Goal: Task Accomplishment & Management: Use online tool/utility

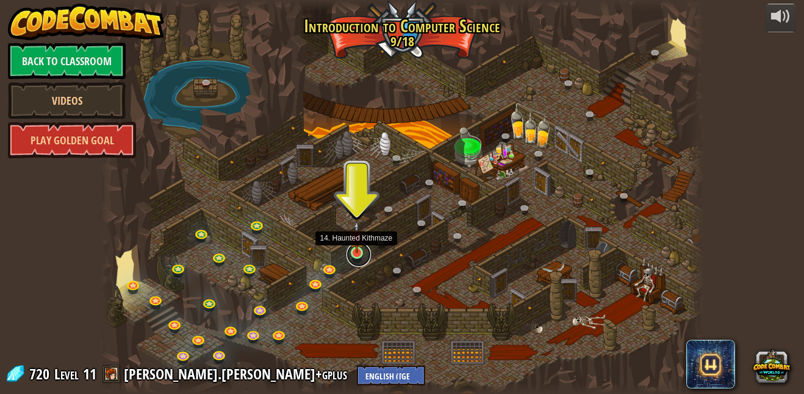
click at [357, 259] on link at bounding box center [358, 255] width 24 height 24
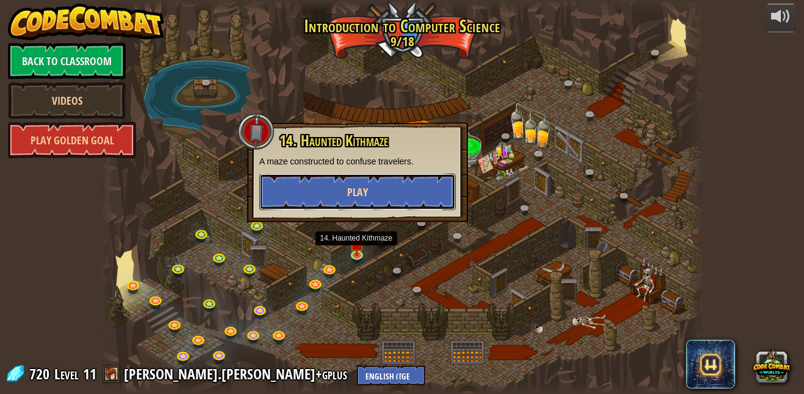
click at [377, 187] on button "Play" at bounding box center [357, 192] width 196 height 37
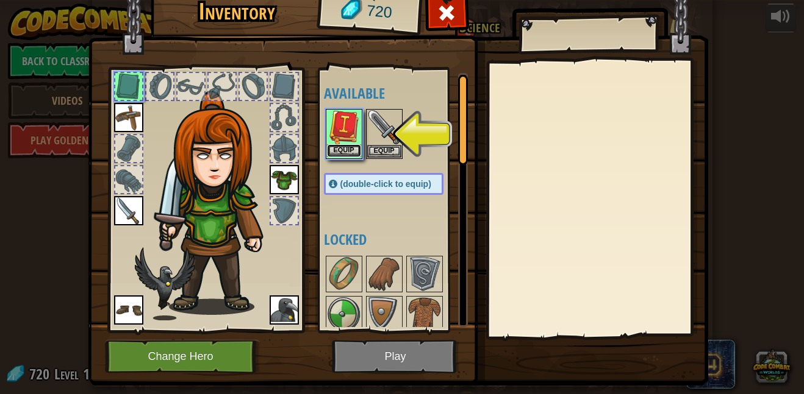
click at [344, 149] on button "Equip" at bounding box center [344, 150] width 34 height 13
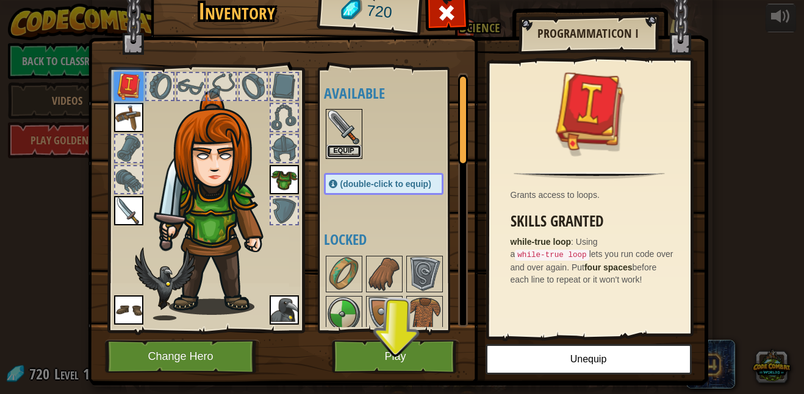
click at [344, 149] on button "Equip" at bounding box center [344, 151] width 34 height 13
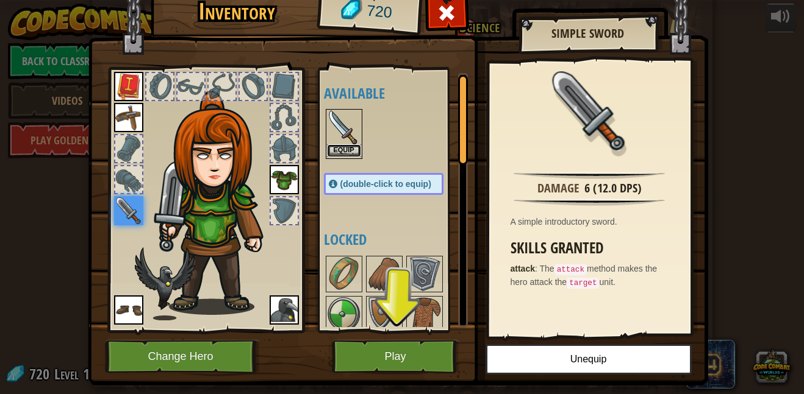
click at [349, 154] on button "Equip" at bounding box center [344, 150] width 34 height 13
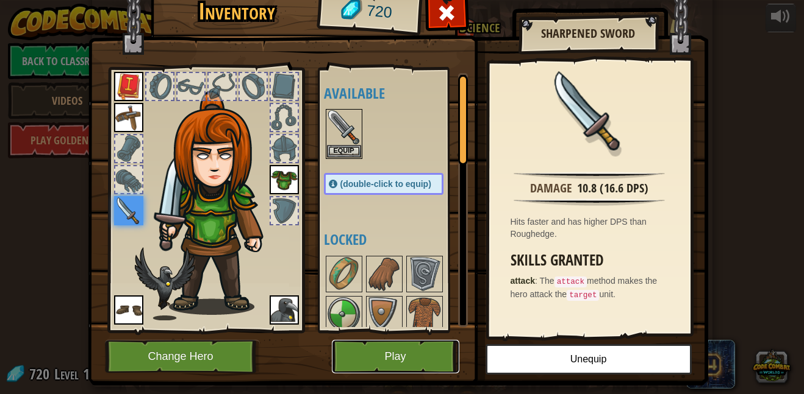
click at [409, 352] on button "Play" at bounding box center [395, 357] width 127 height 34
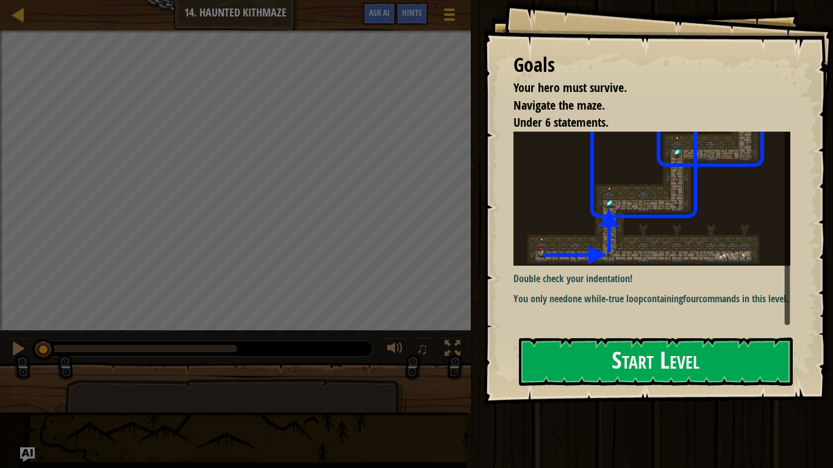
click at [597, 240] on img at bounding box center [651, 199] width 277 height 134
click at [593, 366] on button "Start Level" at bounding box center [656, 362] width 274 height 48
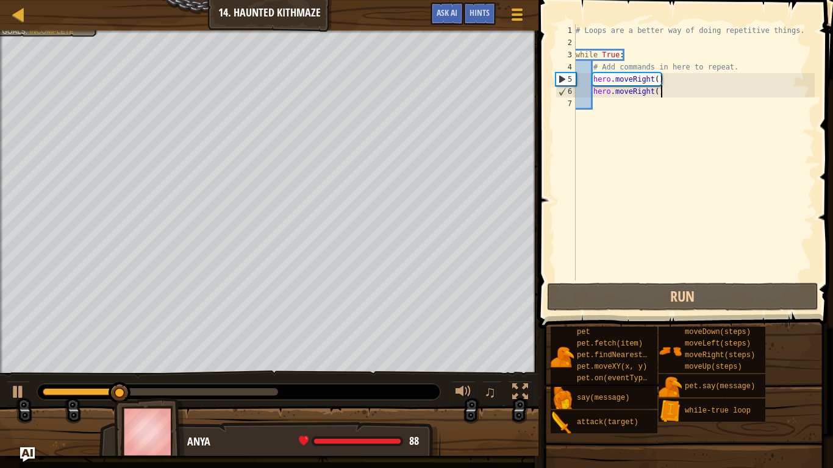
click at [679, 93] on div "# Loops are a better way of doing repetitive things. while True : # Add command…" at bounding box center [693, 164] width 241 height 280
type textarea "hero.moveRight()"
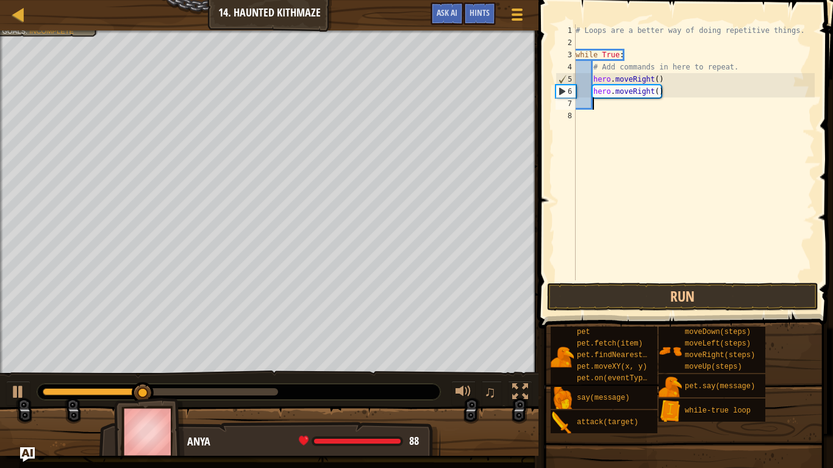
type textarea "her"
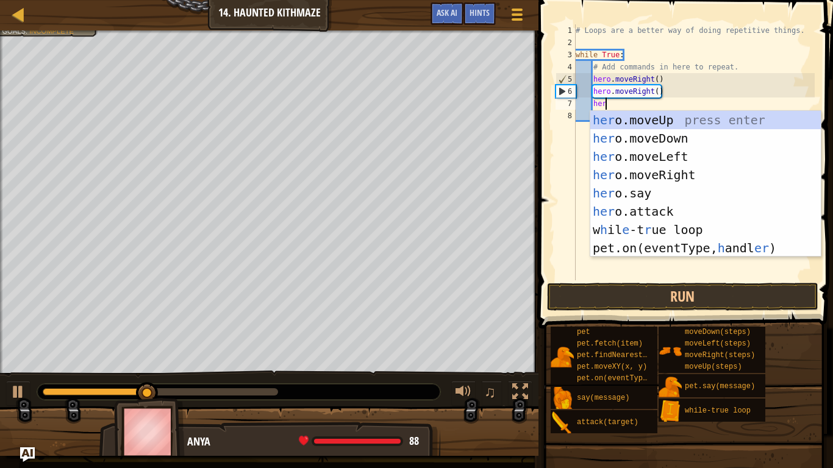
scroll to position [5, 4]
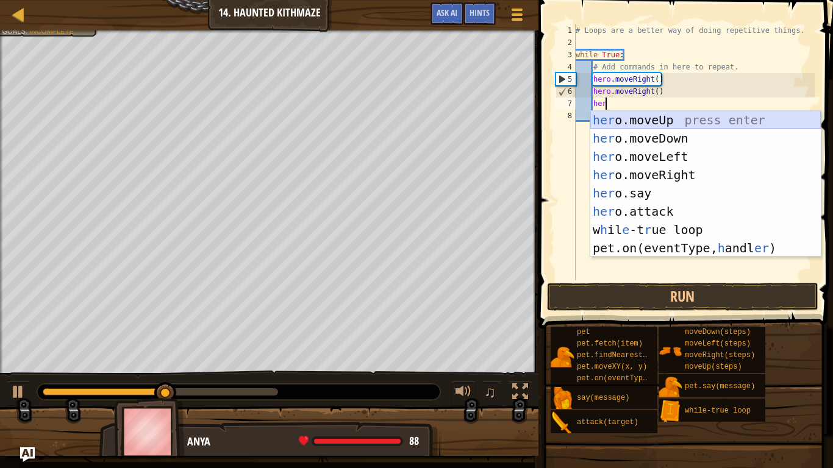
click at [640, 123] on div "her o.moveUp press enter her o.moveDown press enter her o.moveLeft press enter …" at bounding box center [705, 202] width 230 height 183
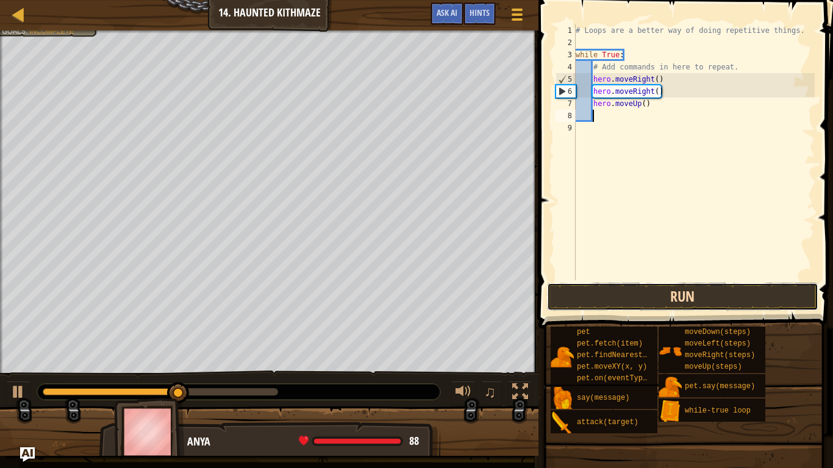
click at [660, 291] on button "Run" at bounding box center [682, 297] width 271 height 28
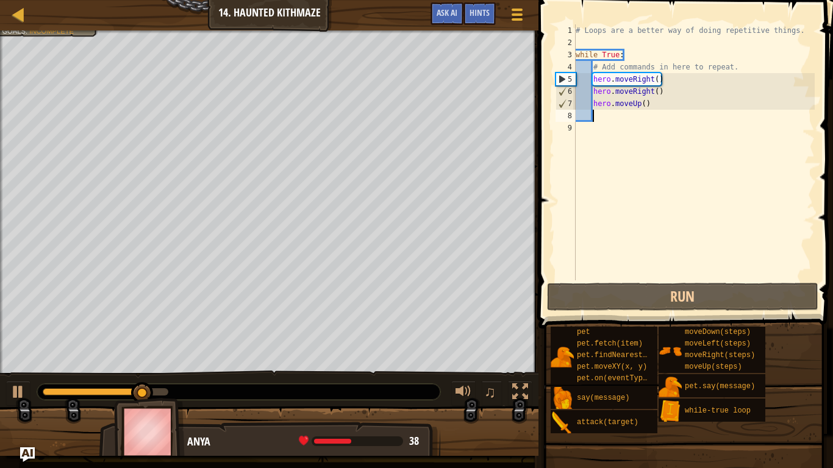
click at [655, 102] on div "# Loops are a better way of doing repetitive things. while True : # Add command…" at bounding box center [693, 164] width 241 height 280
type textarea "hero.moveUp()"
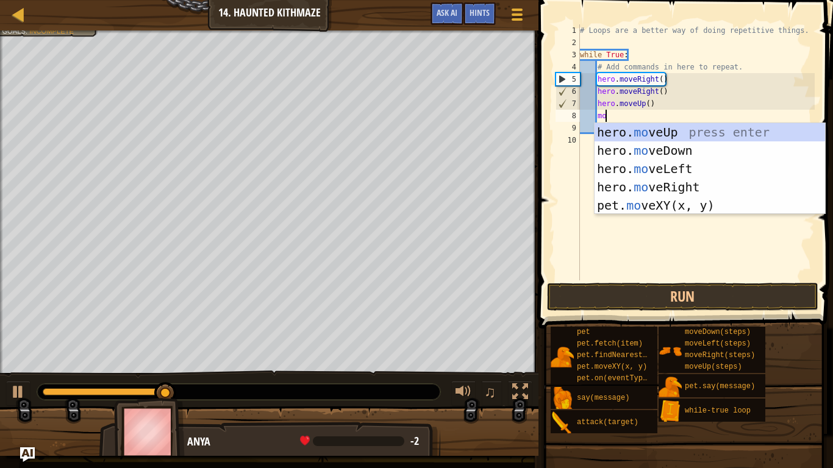
type textarea "m"
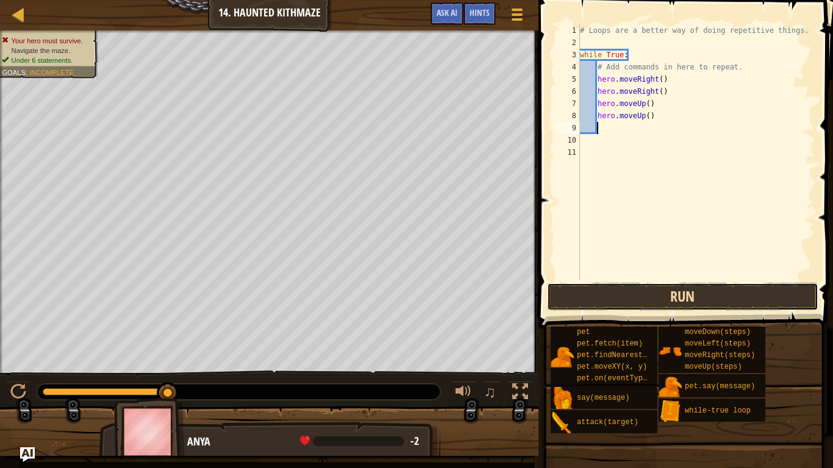
click at [653, 292] on button "Run" at bounding box center [682, 297] width 271 height 28
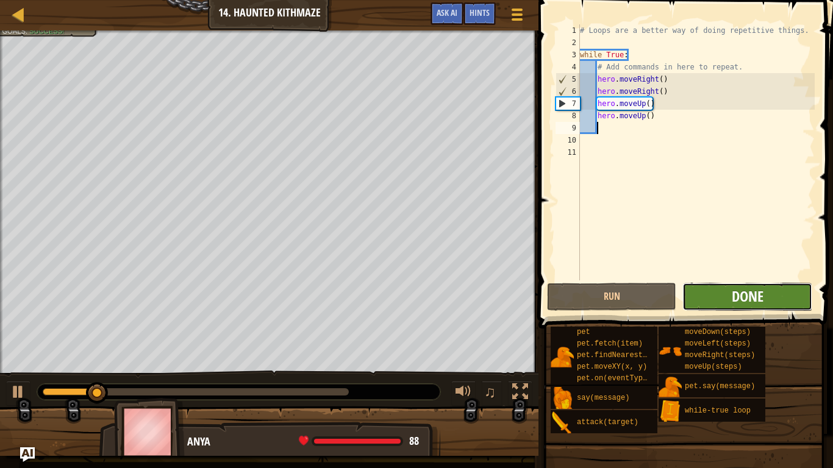
click at [756, 294] on span "Done" at bounding box center [748, 297] width 32 height 20
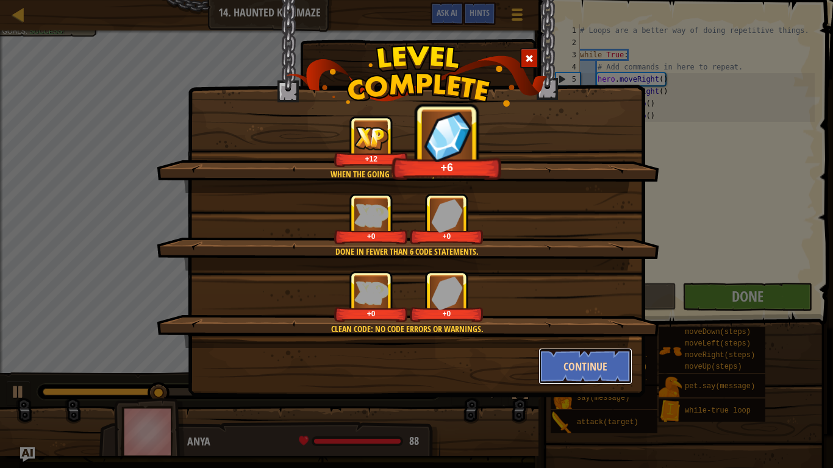
click at [574, 365] on button "Continue" at bounding box center [585, 366] width 95 height 37
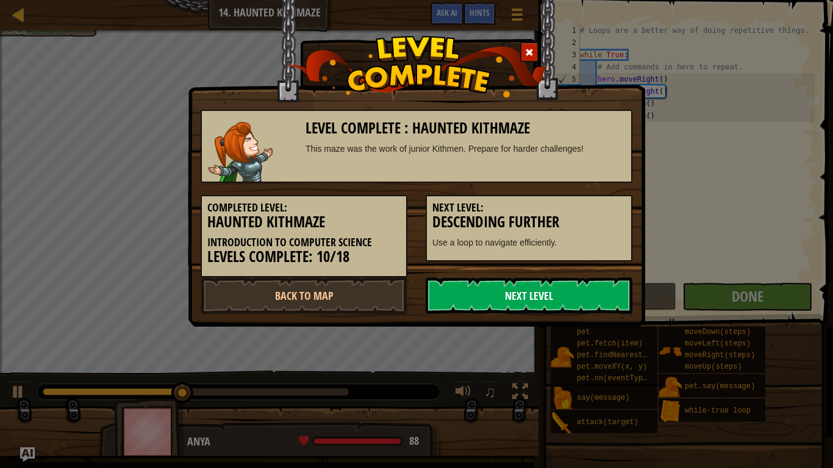
click at [533, 299] on link "Next Level" at bounding box center [529, 295] width 207 height 37
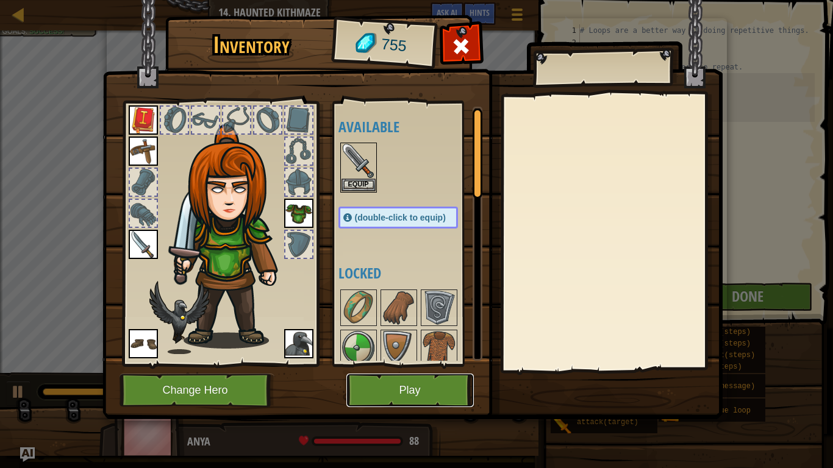
click at [395, 388] on button "Play" at bounding box center [409, 391] width 127 height 34
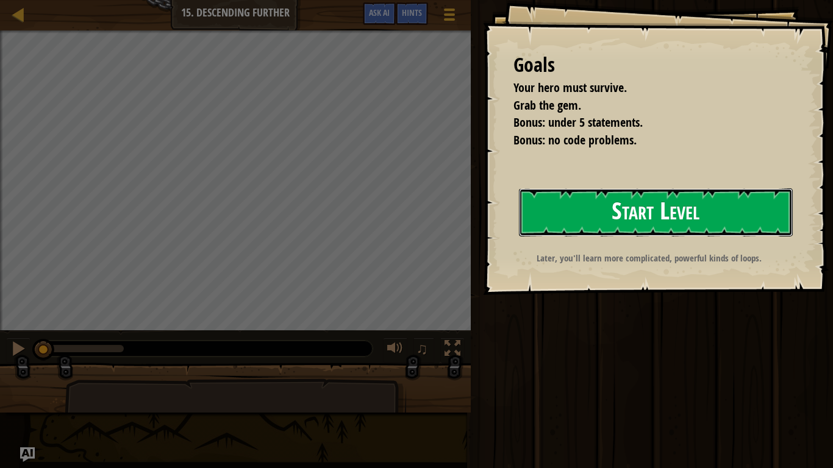
click at [637, 211] on button "Start Level" at bounding box center [656, 212] width 274 height 48
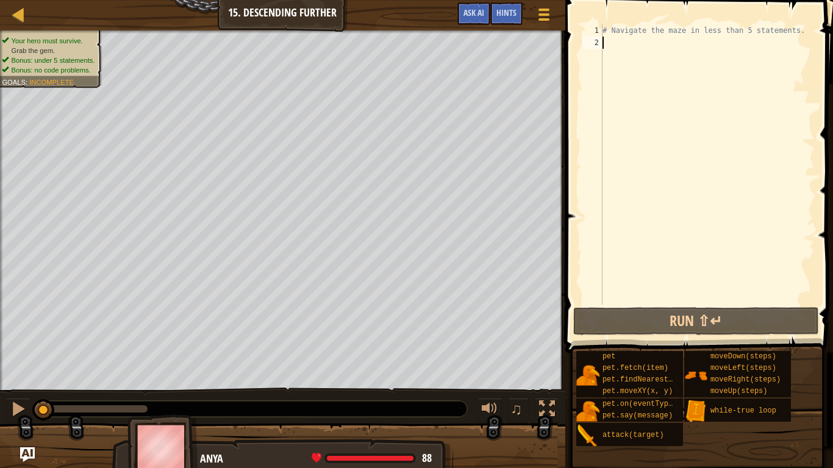
scroll to position [5, 0]
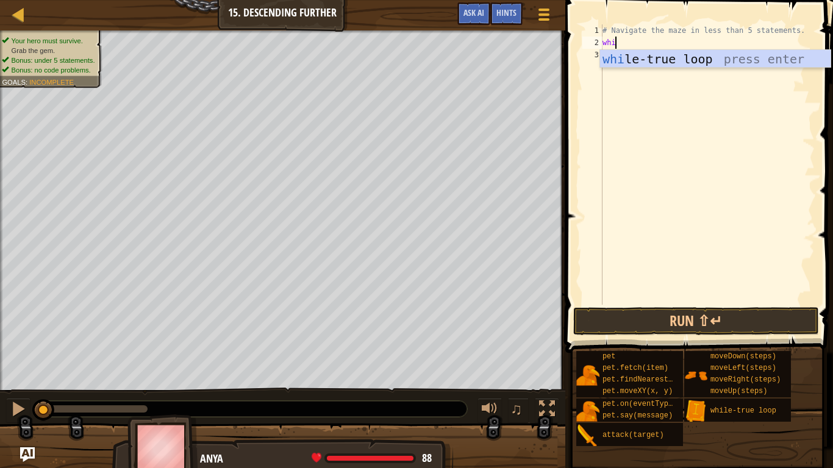
type textarea "while"
click at [621, 60] on div "while -true loop press enter" at bounding box center [715, 77] width 230 height 55
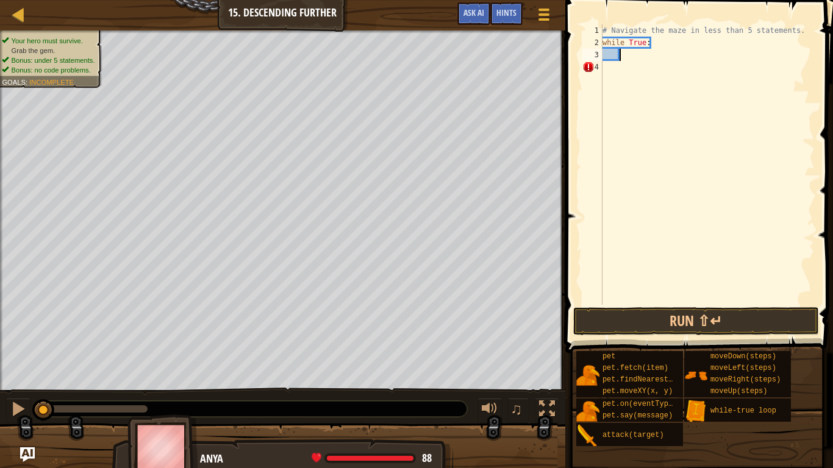
type textarea "her"
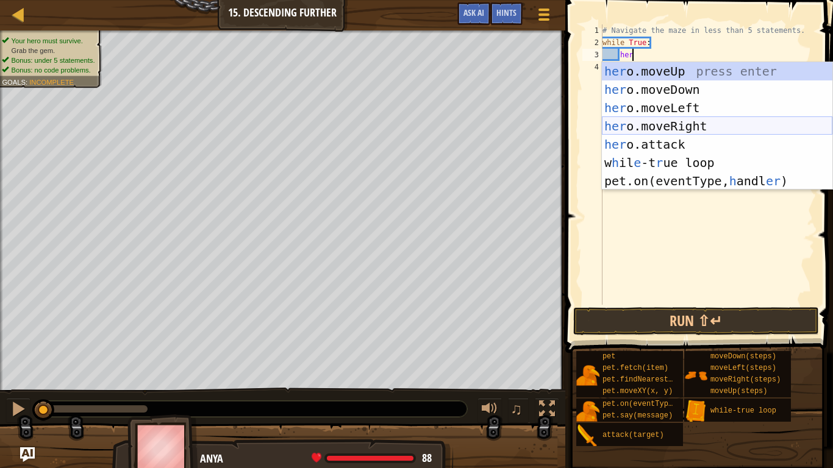
click at [660, 123] on div "her o.moveUp press enter her o.moveDown press enter her o.moveLeft press enter …" at bounding box center [717, 144] width 230 height 165
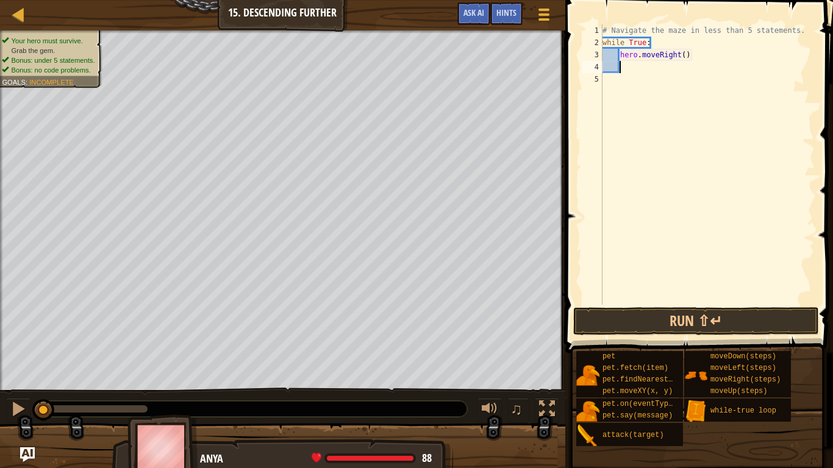
scroll to position [5, 2]
click at [684, 55] on div "# Navigate the maze in less than 5 statements. while True : hero . moveRight ( )" at bounding box center [707, 176] width 215 height 305
type textarea "hero.moveRight(2)"
click at [680, 63] on div "# Navigate the maze in less than 5 statements. while True : hero . moveRight ( …" at bounding box center [707, 176] width 215 height 305
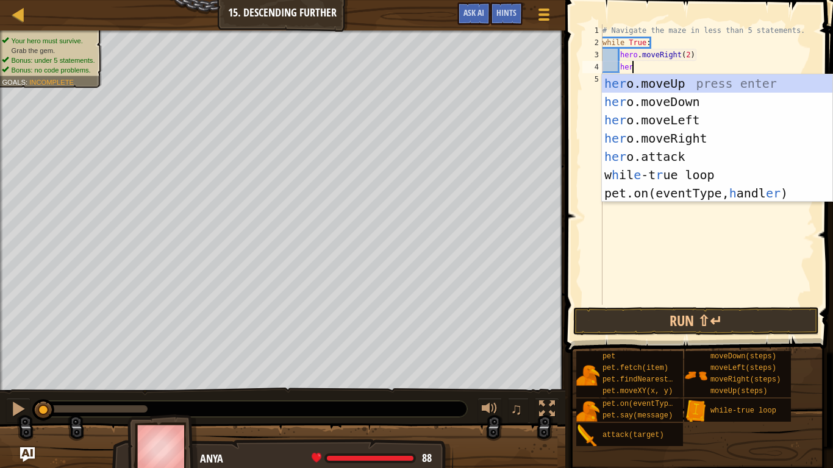
type textarea "her"
click at [666, 99] on div "her o.moveUp press enter her o.moveDown press enter her o.moveLeft press enter …" at bounding box center [717, 156] width 230 height 165
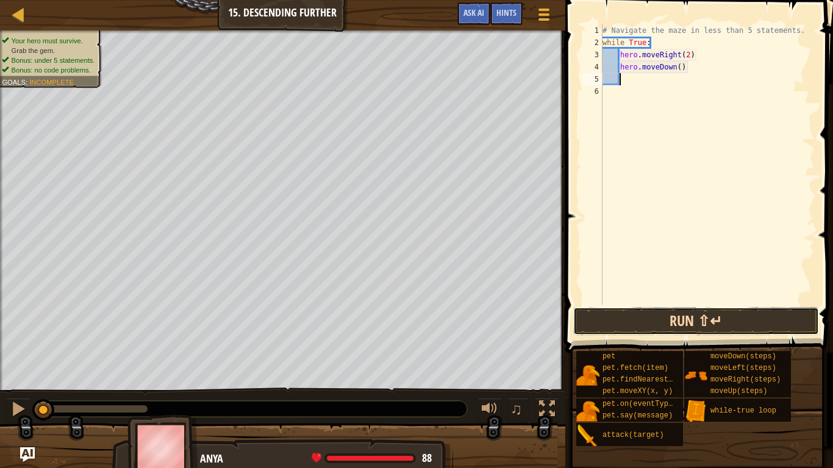
click at [677, 324] on button "Run ⇧↵" at bounding box center [696, 321] width 246 height 28
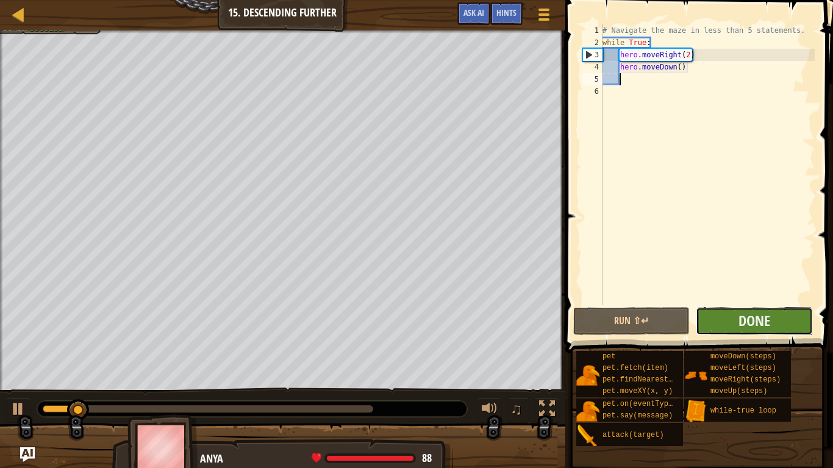
click at [788, 326] on button "Done" at bounding box center [754, 321] width 116 height 28
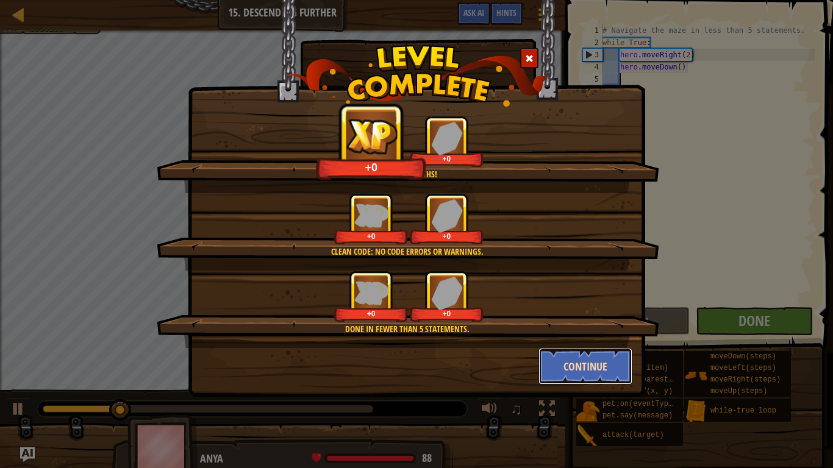
click at [565, 376] on button "Continue" at bounding box center [585, 366] width 95 height 37
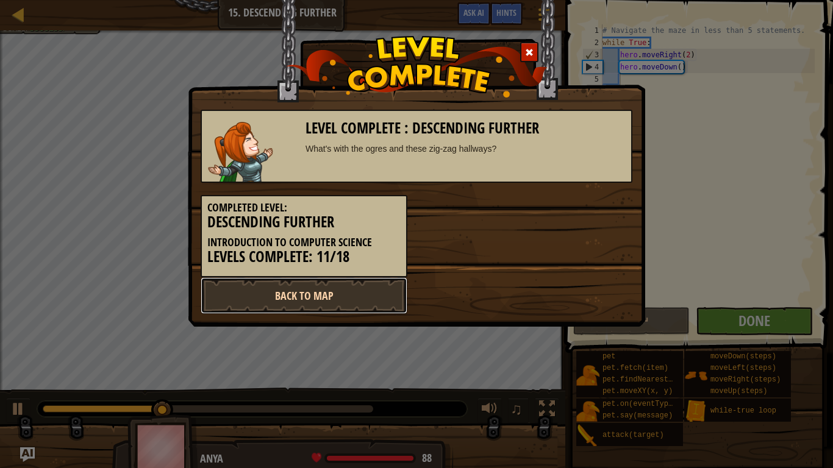
click at [307, 299] on link "Back to Map" at bounding box center [304, 295] width 207 height 37
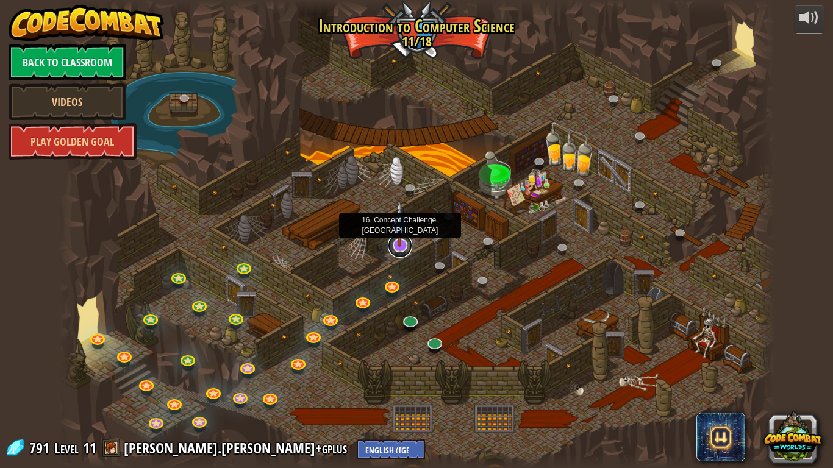
click at [398, 251] on link at bounding box center [400, 246] width 24 height 24
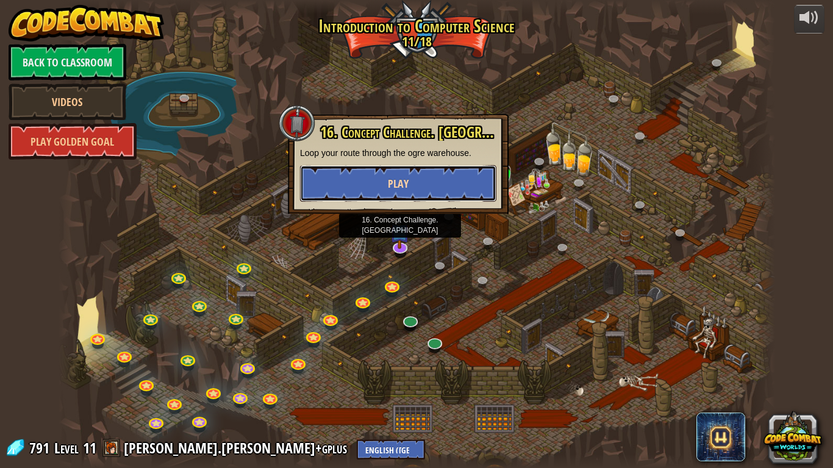
click at [390, 185] on span "Play" at bounding box center [398, 183] width 21 height 15
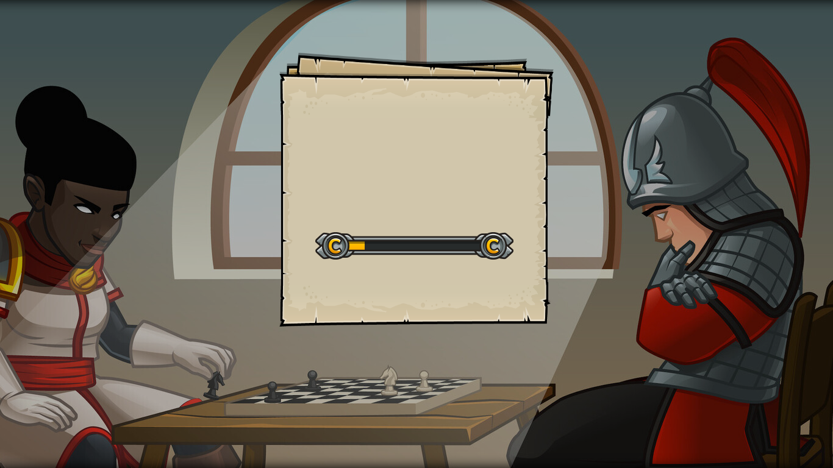
click at [390, 185] on div "Goals Start Level Error loading from server. Try refreshing the page. You'll ne…" at bounding box center [416, 189] width 274 height 274
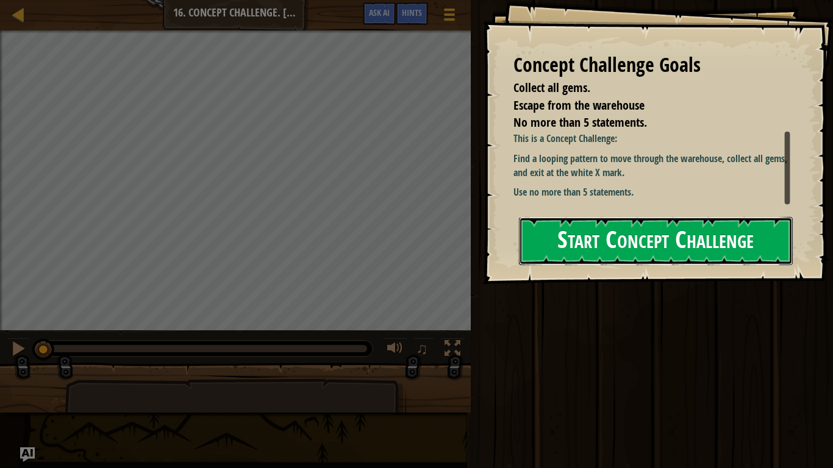
click at [583, 244] on button "Start Concept Challenge" at bounding box center [656, 241] width 274 height 48
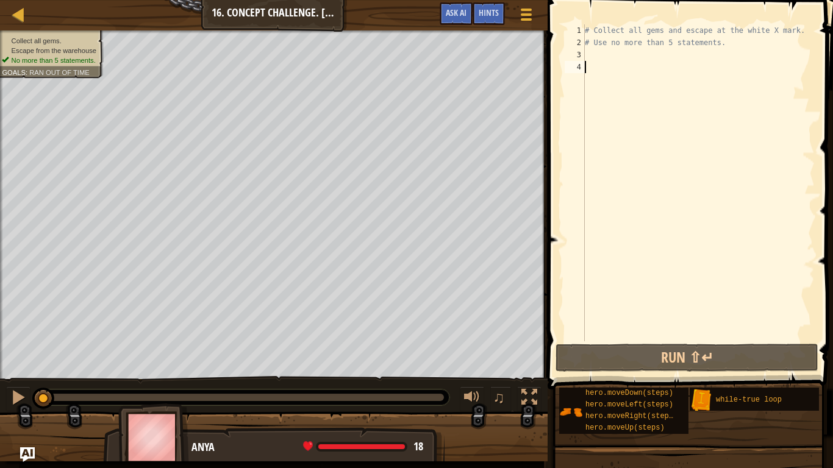
scroll to position [5, 0]
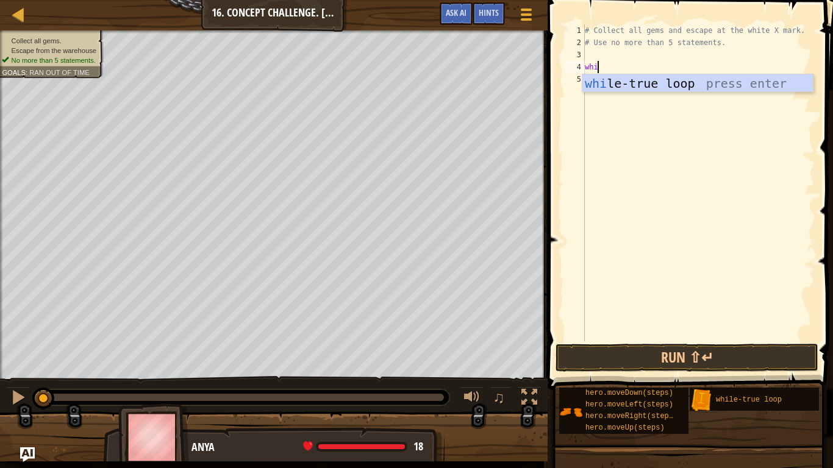
type textarea "while"
click at [654, 79] on div "while -true loop press enter" at bounding box center [697, 101] width 230 height 55
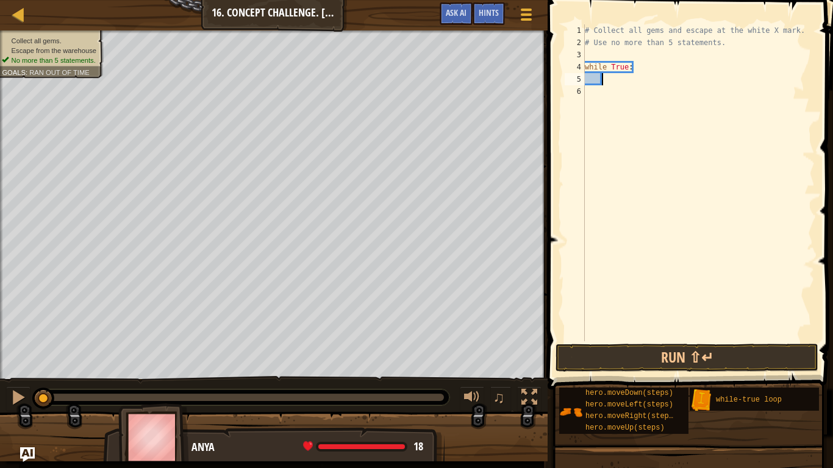
type textarea "her"
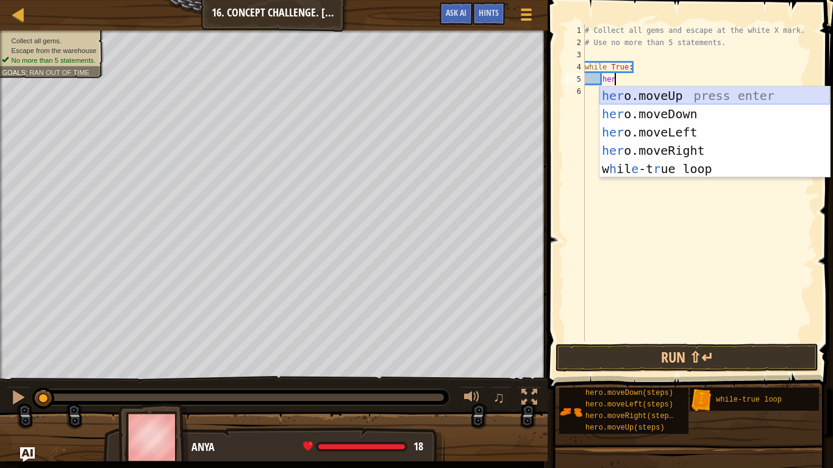
click at [630, 99] on div "her o.moveUp press enter her o.moveDown press enter her o.moveLeft press enter …" at bounding box center [714, 151] width 230 height 128
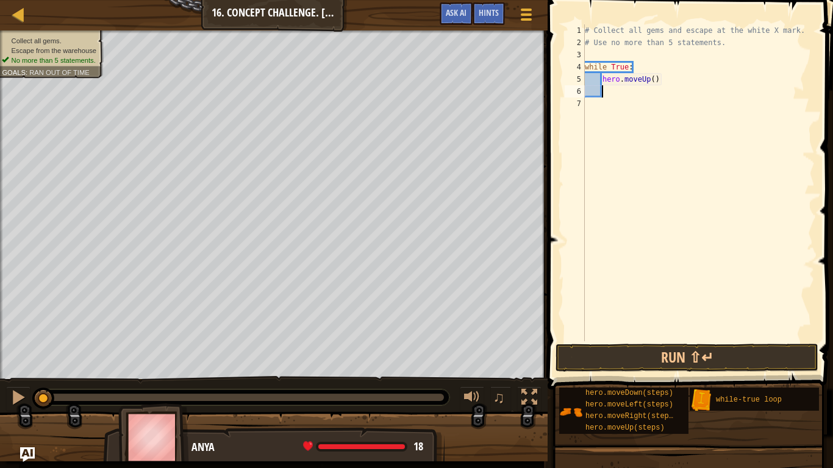
click at [653, 80] on div "# Collect all gems and escape at the white X mark. # Use no more than 5 stateme…" at bounding box center [698, 194] width 232 height 341
type textarea "hero.moveUp(2)"
click at [638, 96] on div "# Collect all gems and escape at the white X mark. # Use no more than 5 stateme…" at bounding box center [698, 194] width 232 height 341
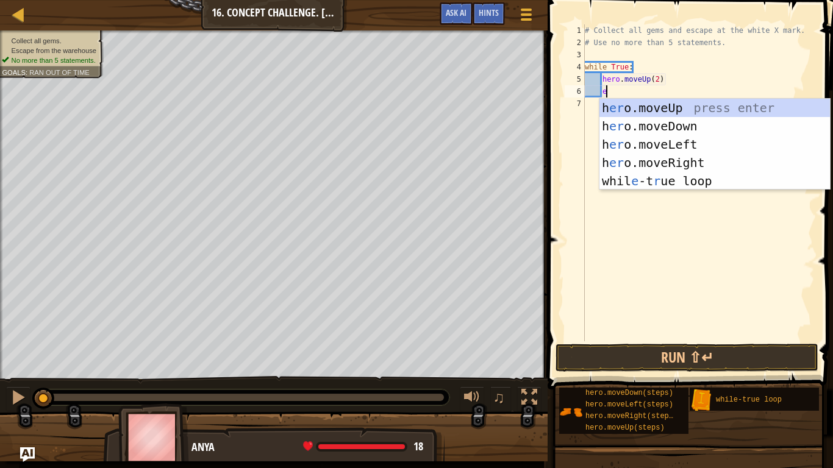
type textarea "e"
type textarea "her"
click at [648, 160] on div "her o.moveUp press enter her o.moveDown press enter her o.moveLeft press enter …" at bounding box center [714, 163] width 230 height 128
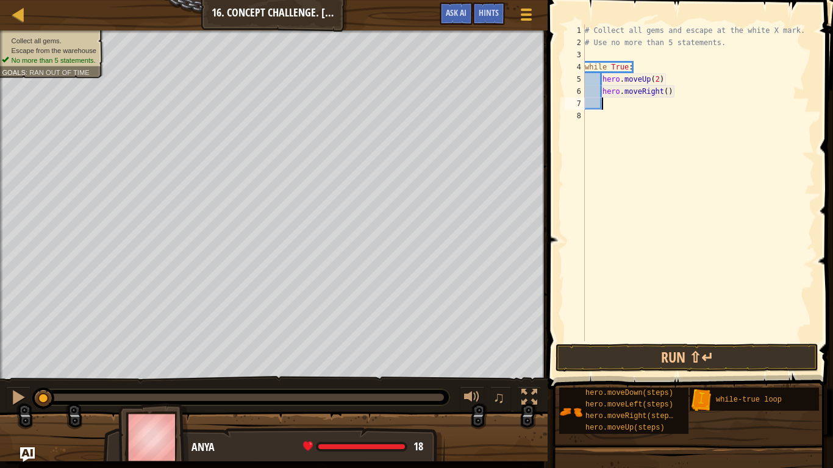
scroll to position [5, 2]
click at [668, 92] on div "# Collect all gems and escape at the white X mark. # Use no more than 5 stateme…" at bounding box center [698, 194] width 232 height 341
click at [666, 92] on div "# Collect all gems and escape at the white X mark. # Use no more than 5 stateme…" at bounding box center [698, 194] width 232 height 341
type textarea "hero.moveRight(2)"
click at [668, 108] on div "# Collect all gems and escape at the white X mark. # Use no more than 5 stateme…" at bounding box center [698, 194] width 232 height 341
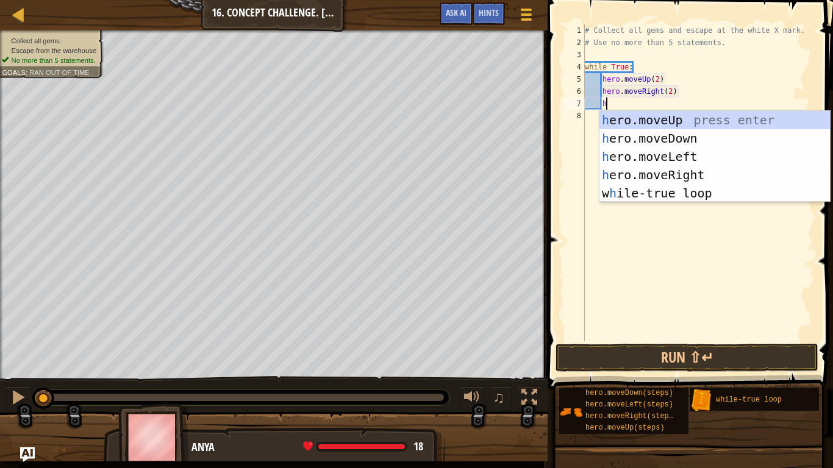
type textarea "her"
click at [657, 138] on div "her o.moveUp press enter her o.moveDown press enter her o.moveLeft press enter …" at bounding box center [714, 175] width 230 height 128
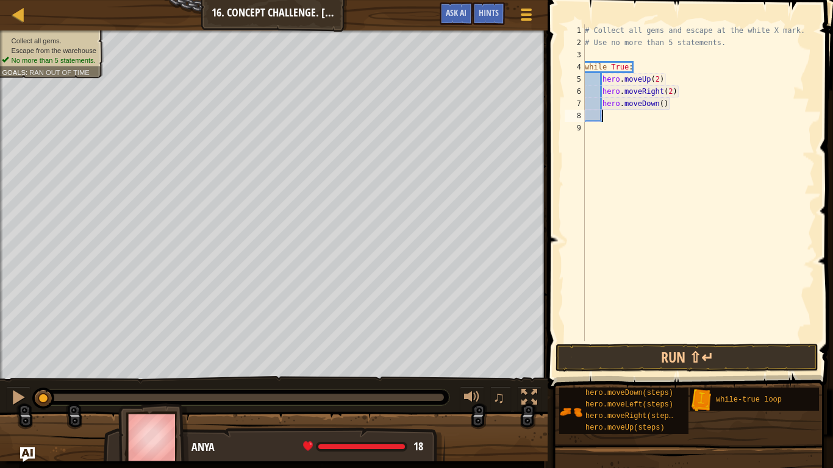
type textarea "her"
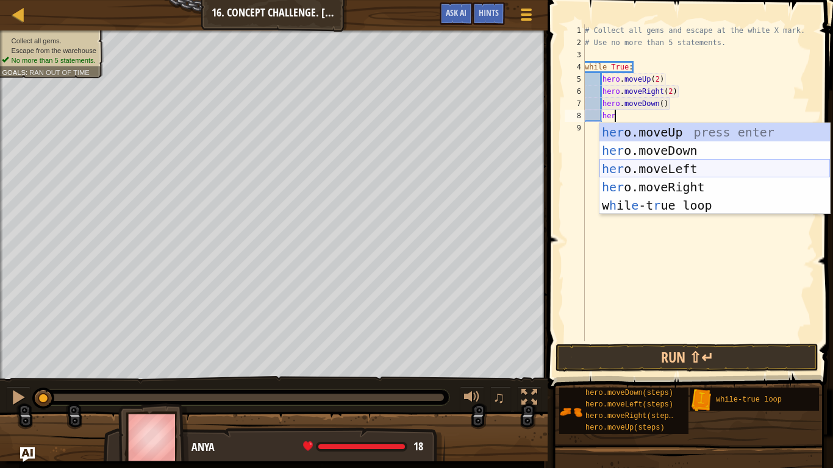
click at [650, 173] on div "her o.moveUp press enter her o.moveDown press enter her o.moveLeft press enter …" at bounding box center [714, 187] width 230 height 128
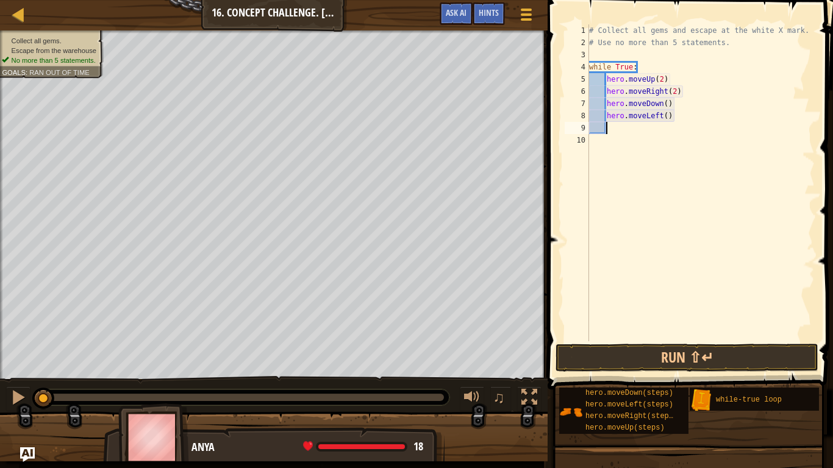
scroll to position [5, 2]
click at [647, 357] on button "Run ⇧↵" at bounding box center [686, 358] width 263 height 28
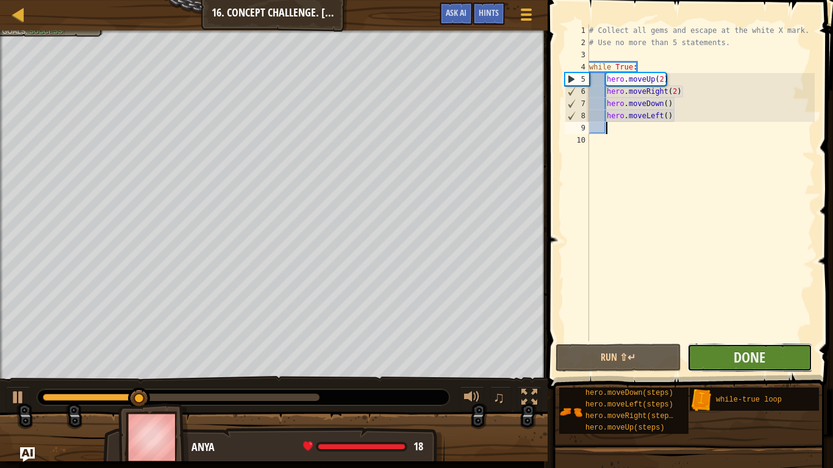
click at [695, 358] on button "Done" at bounding box center [749, 358] width 125 height 28
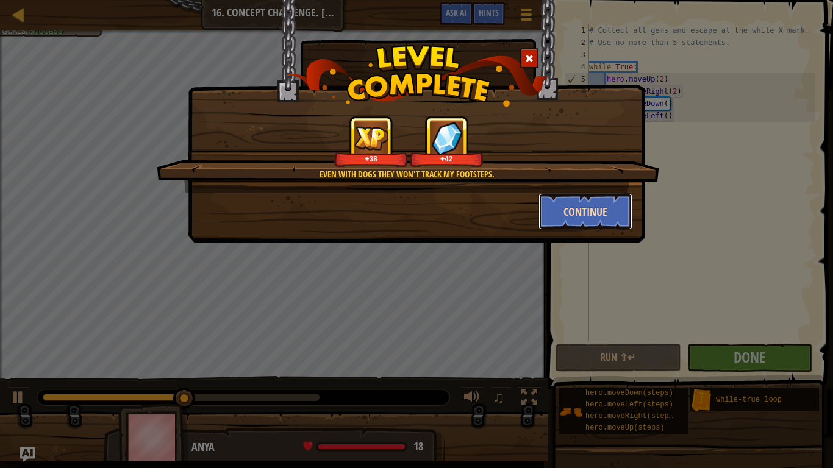
click at [565, 213] on button "Continue" at bounding box center [585, 211] width 95 height 37
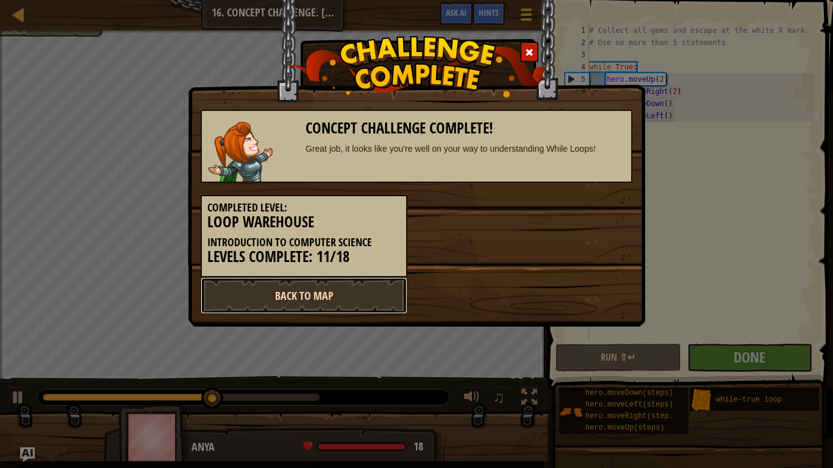
click at [325, 310] on link "Back to Map" at bounding box center [304, 295] width 207 height 37
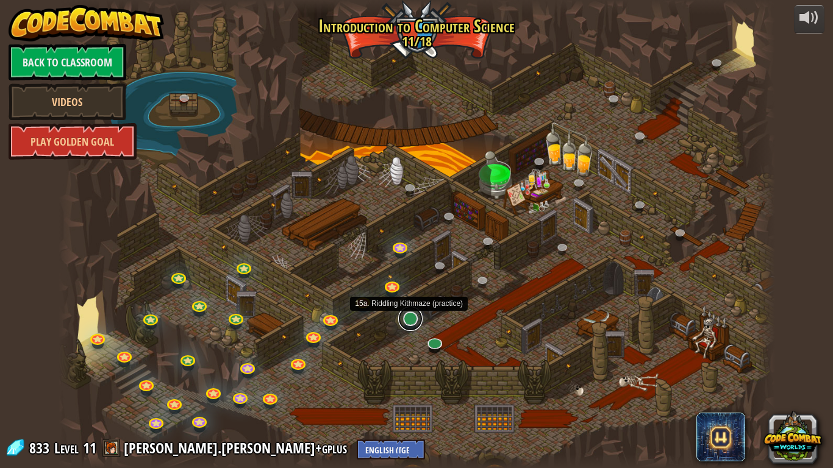
click at [412, 326] on link at bounding box center [410, 319] width 24 height 24
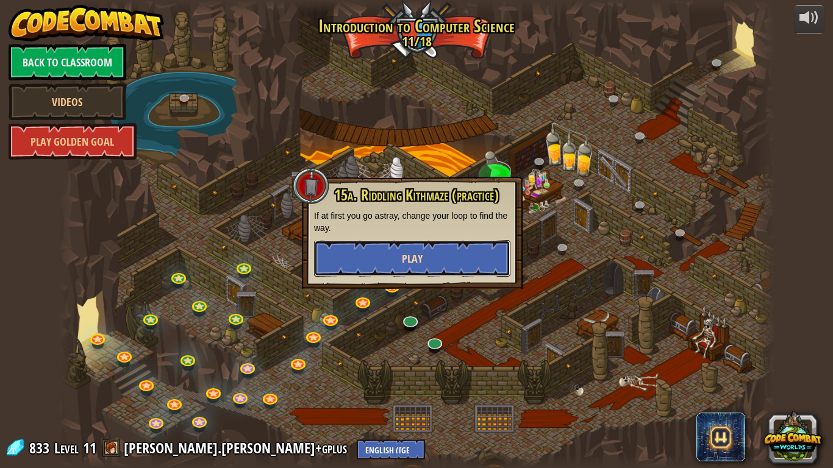
click at [432, 247] on button "Play" at bounding box center [412, 258] width 196 height 37
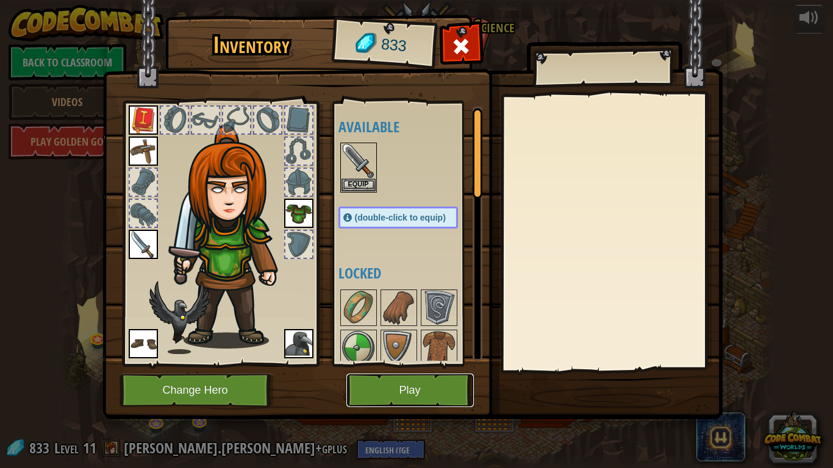
click at [415, 390] on button "Play" at bounding box center [409, 391] width 127 height 34
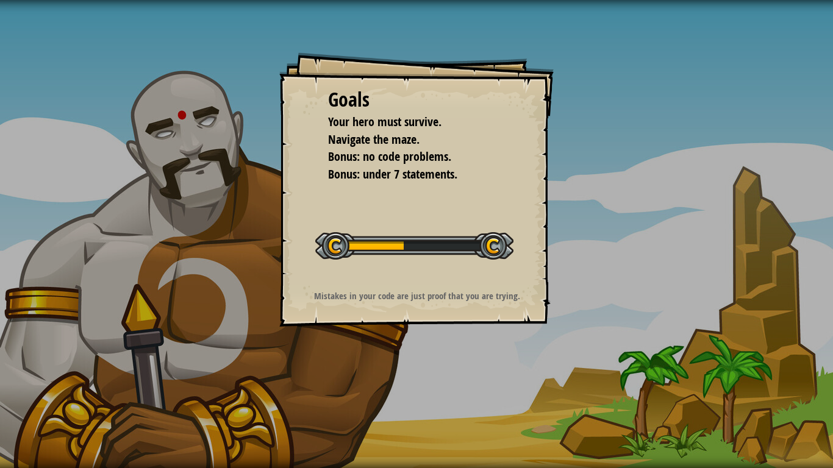
click at [415, 390] on div "Goals Your hero must survive. Navigate the maze. Bonus: no code problems. Bonus…" at bounding box center [416, 234] width 833 height 468
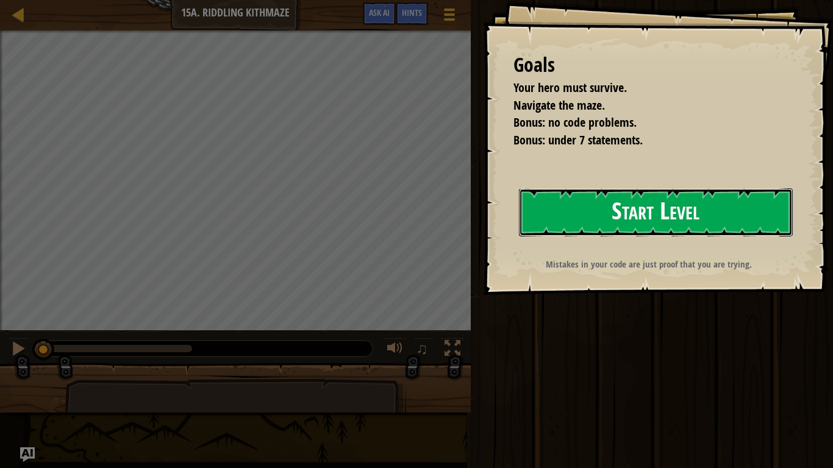
click at [663, 202] on button "Start Level" at bounding box center [656, 212] width 274 height 48
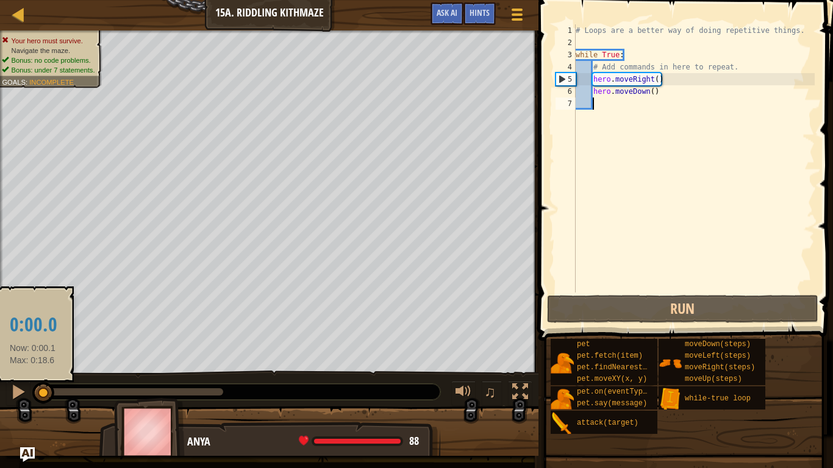
drag, startPoint x: 74, startPoint y: 391, endPoint x: 32, endPoint y: 391, distance: 42.1
click at [43, 391] on div at bounding box center [133, 391] width 180 height 7
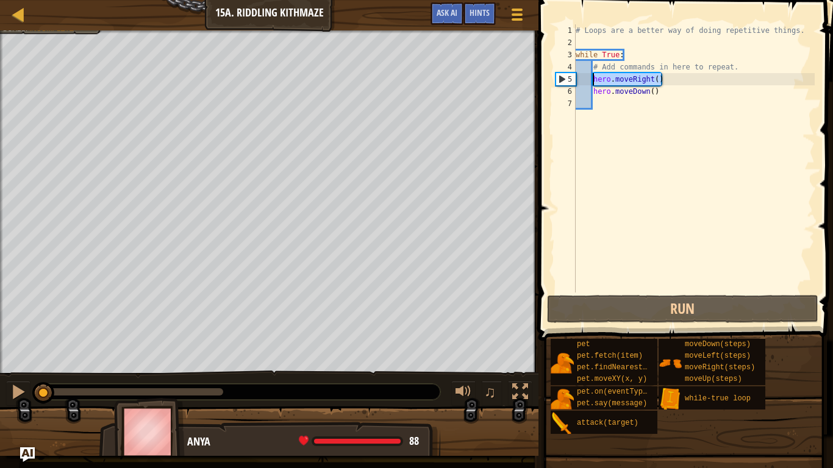
drag, startPoint x: 664, startPoint y: 80, endPoint x: 588, endPoint y: 76, distance: 75.7
click at [588, 76] on div "# Loops are a better way of doing repetitive things. while True : # Add command…" at bounding box center [693, 170] width 241 height 293
type textarea "hero.moveRight()"
click at [700, 109] on div "# Loops are a better way of doing repetitive things. while True : # Add command…" at bounding box center [693, 170] width 241 height 293
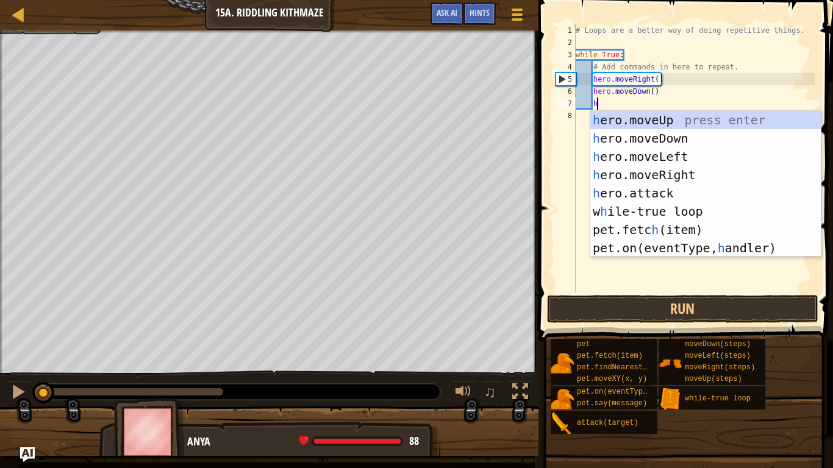
type textarea "her"
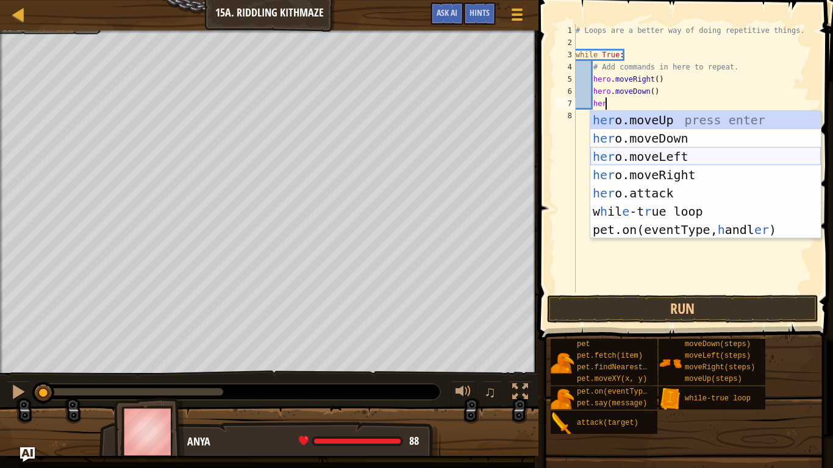
click at [691, 170] on div "her o.moveUp press enter her o.moveDown press enter her o.moveLeft press enter …" at bounding box center [705, 193] width 230 height 165
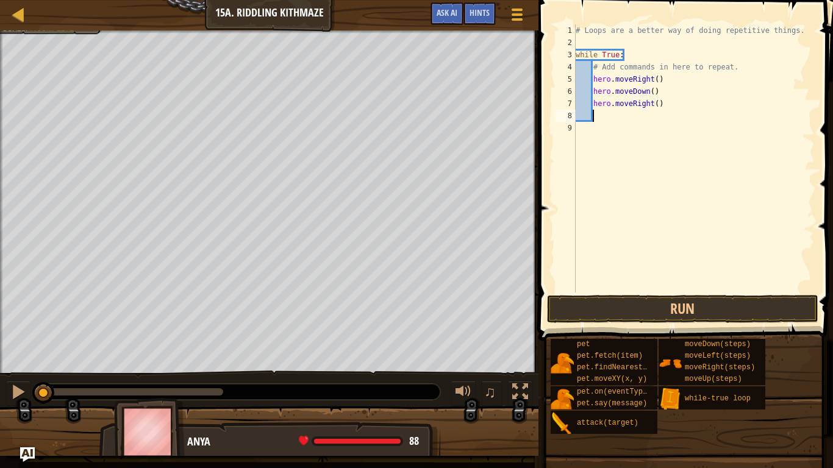
scroll to position [5, 2]
click at [660, 109] on div "# Loops are a better way of doing repetitive things. while True : # Add command…" at bounding box center [693, 170] width 241 height 293
type textarea "hero.moveRight()"
click at [583, 308] on button "Run" at bounding box center [682, 309] width 271 height 28
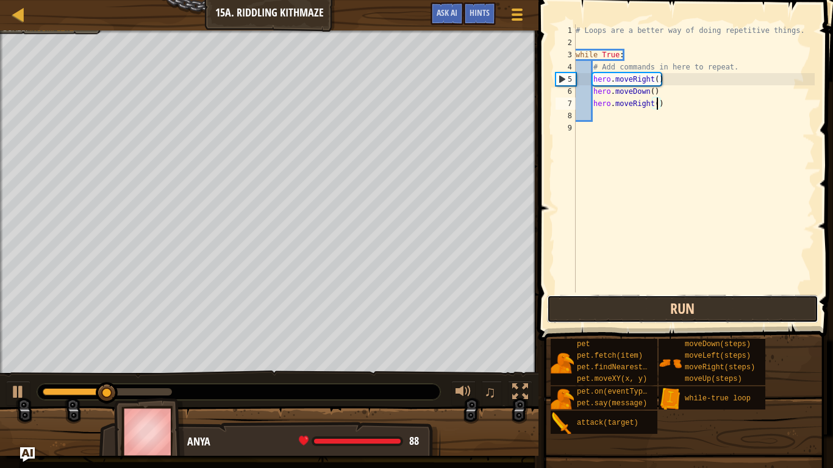
click at [700, 310] on button "Run" at bounding box center [682, 309] width 271 height 28
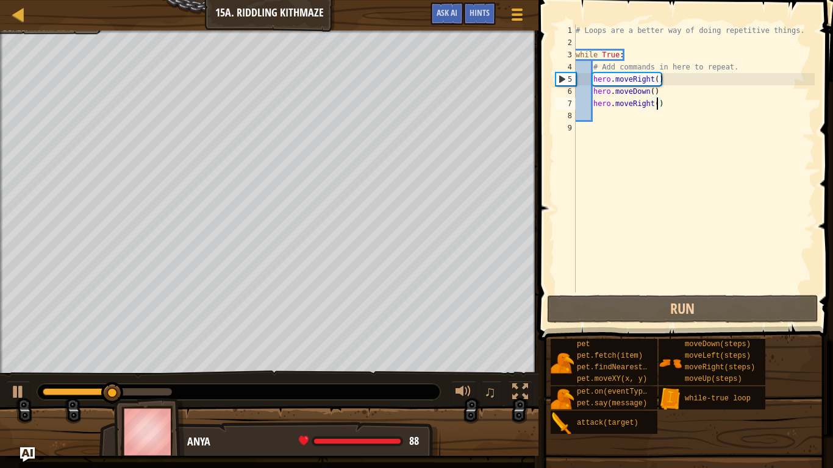
click at [627, 41] on div "# Loops are a better way of doing repetitive things. while True : # Add command…" at bounding box center [693, 170] width 241 height 293
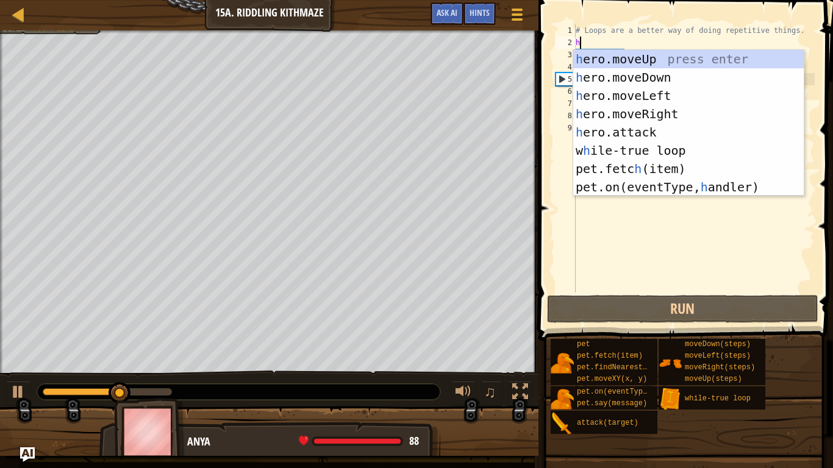
type textarea "her"
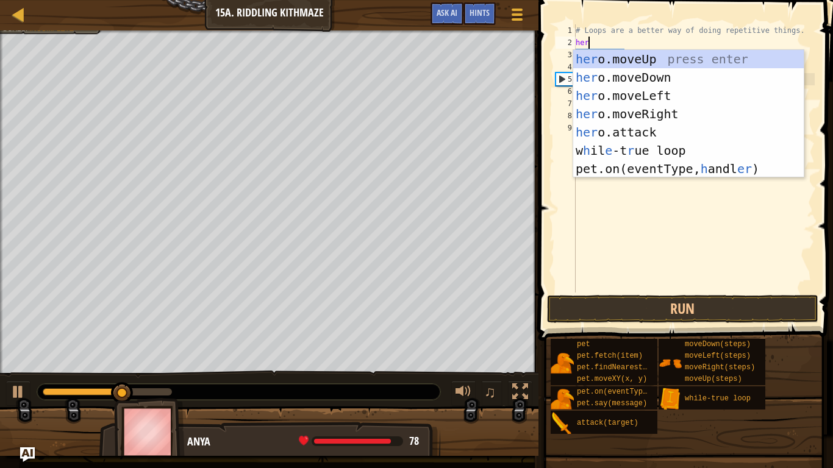
scroll to position [5, 1]
click at [614, 101] on div "her o.moveUp press enter her o.moveDown press enter her o.moveLeft press enter …" at bounding box center [688, 132] width 230 height 165
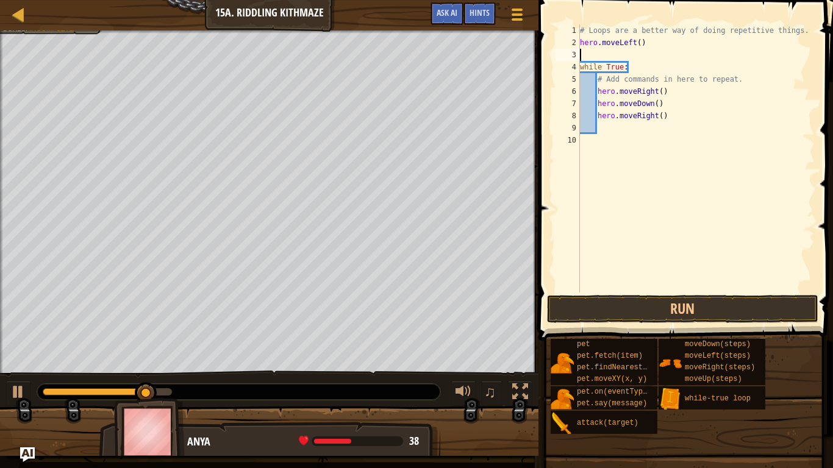
click at [626, 44] on div "# Loops are a better way of doing repetitive things. hero . moveLeft ( ) while …" at bounding box center [695, 170] width 237 height 293
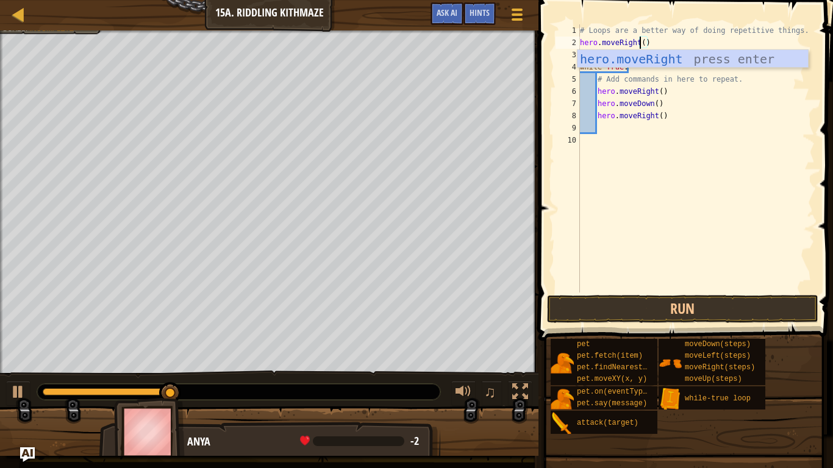
type textarea "hero.moveRight"
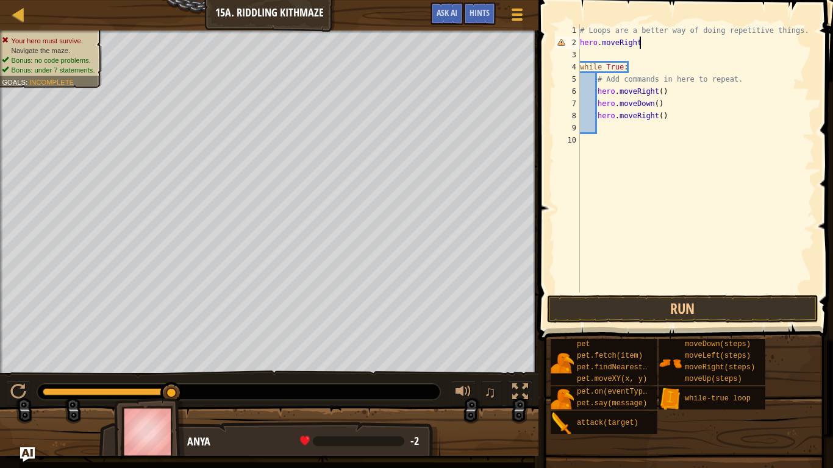
click at [627, 52] on div "# Loops are a better way of doing repetitive things. hero . moveRight while Tru…" at bounding box center [695, 170] width 237 height 293
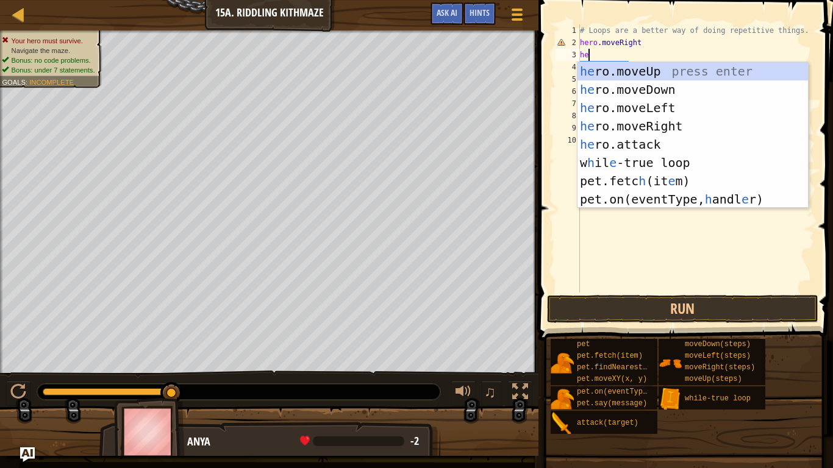
type textarea "her"
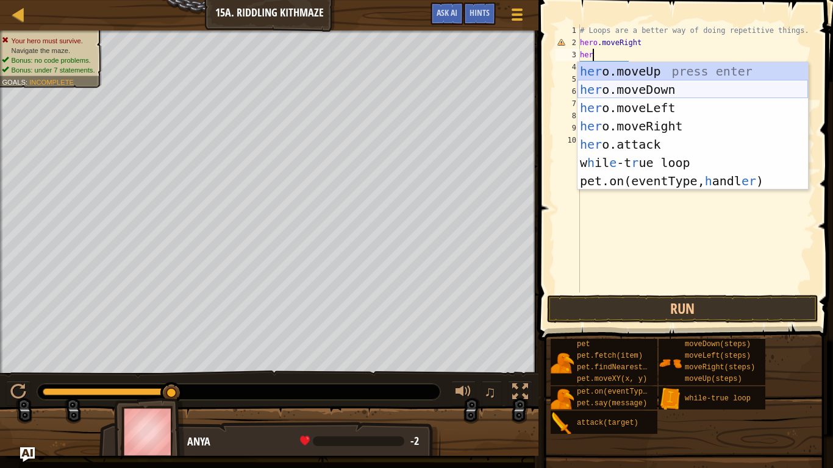
click at [624, 88] on div "her o.moveUp press enter her o.moveDown press enter her o.moveLeft press enter …" at bounding box center [692, 144] width 230 height 165
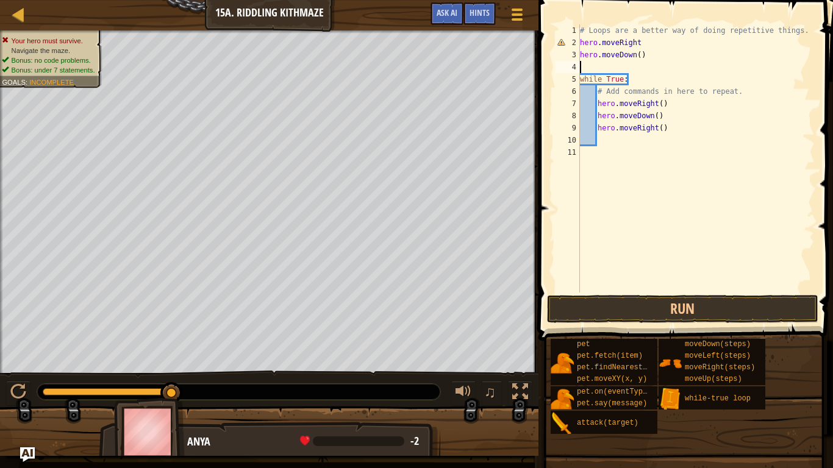
scroll to position [5, 0]
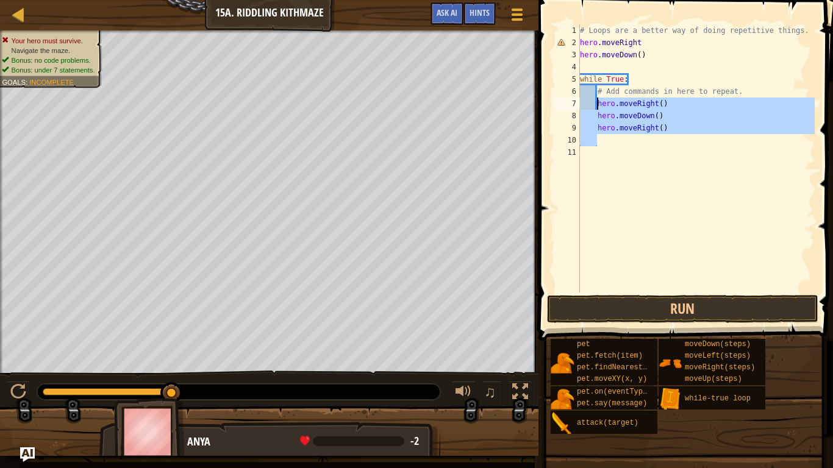
drag, startPoint x: 684, startPoint y: 134, endPoint x: 598, endPoint y: 105, distance: 90.8
click at [598, 105] on div "# Loops are a better way of doing repetitive things. hero . moveRight hero . mo…" at bounding box center [695, 170] width 237 height 293
type textarea "her"
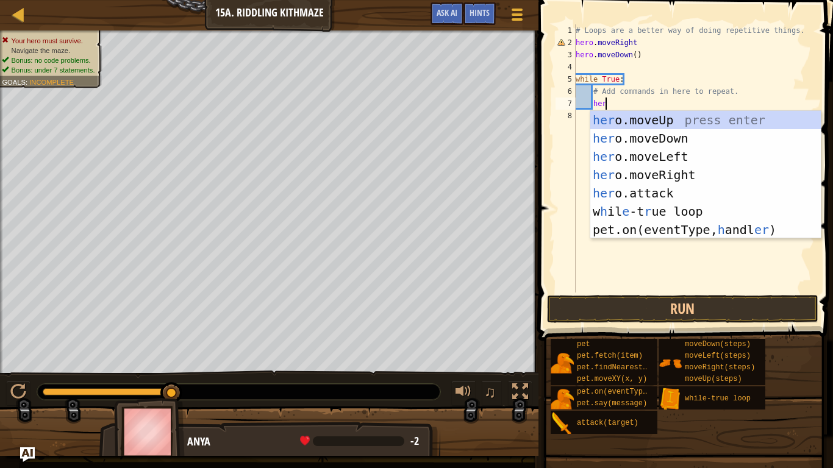
scroll to position [5, 4]
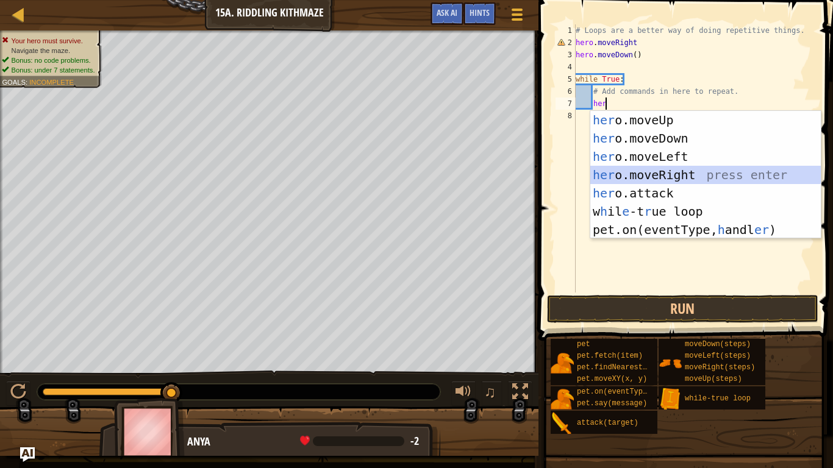
click at [701, 174] on div "her o.moveUp press enter her o.moveDown press enter her o.moveLeft press enter …" at bounding box center [705, 193] width 230 height 165
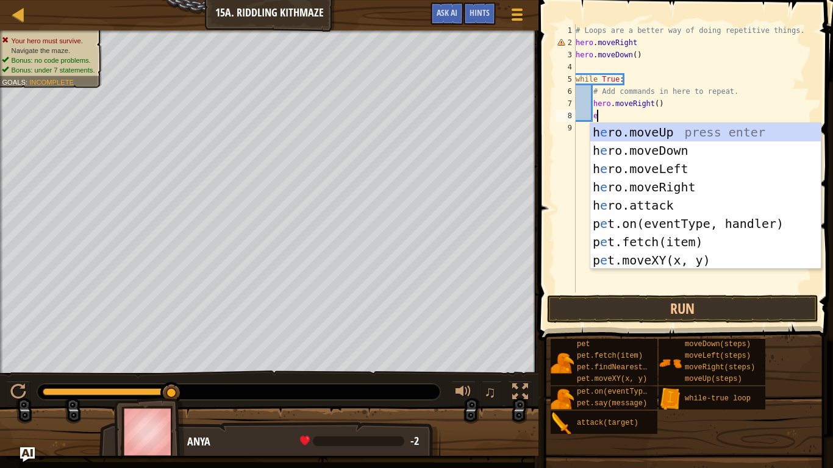
scroll to position [5, 3]
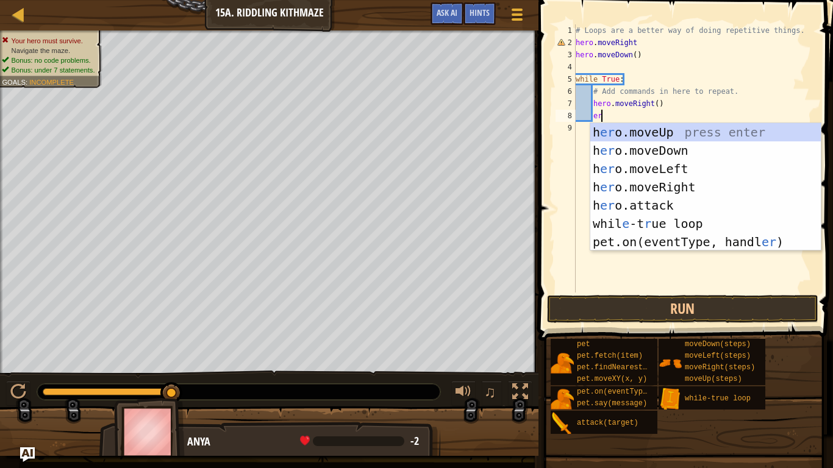
click at [641, 38] on div "# Loops are a better way of doing repetitive things. hero . moveRight hero . mo…" at bounding box center [693, 170] width 241 height 293
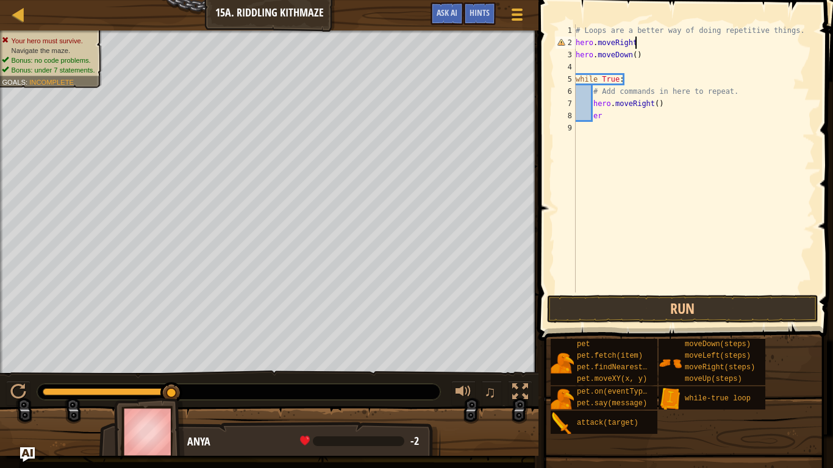
scroll to position [5, 9]
click at [626, 117] on div "# Loops are a better way of doing repetitive things. hero . moveRight ( ) hero …" at bounding box center [693, 170] width 241 height 293
type textarea "e"
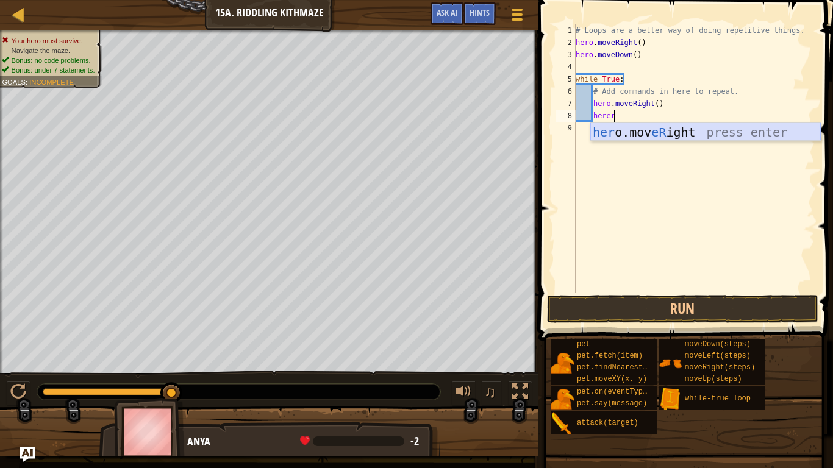
type textarea "her"
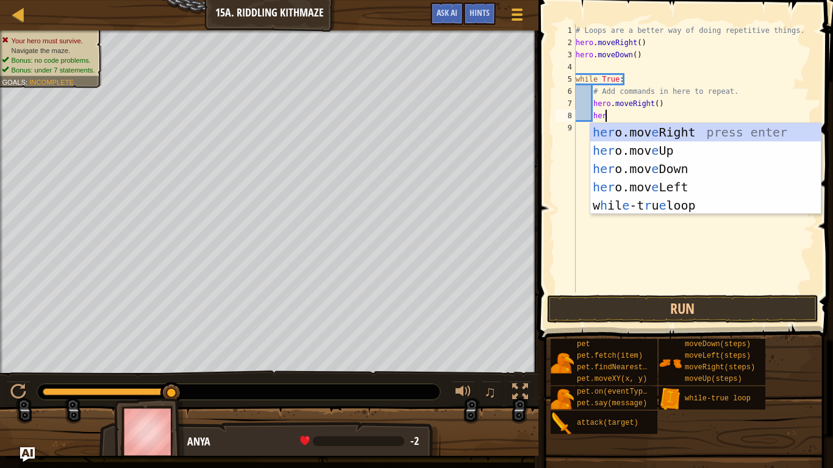
scroll to position [5, 4]
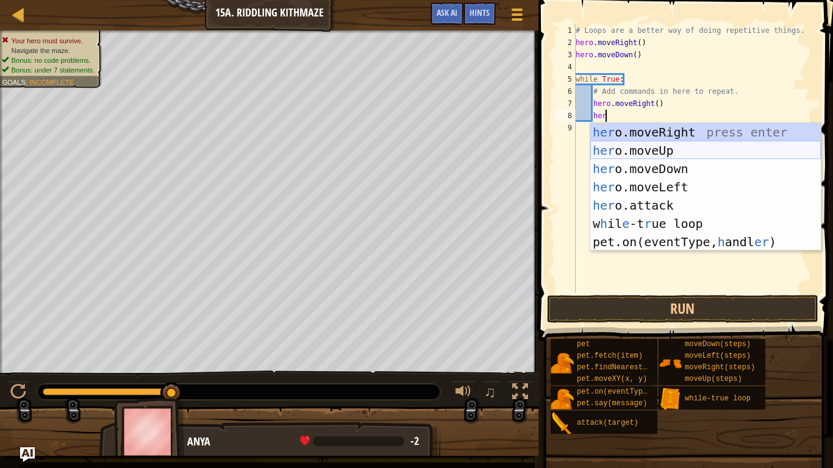
click at [636, 148] on div "her o.moveRight press enter her o.moveUp press enter her o.moveDown press enter…" at bounding box center [705, 205] width 230 height 165
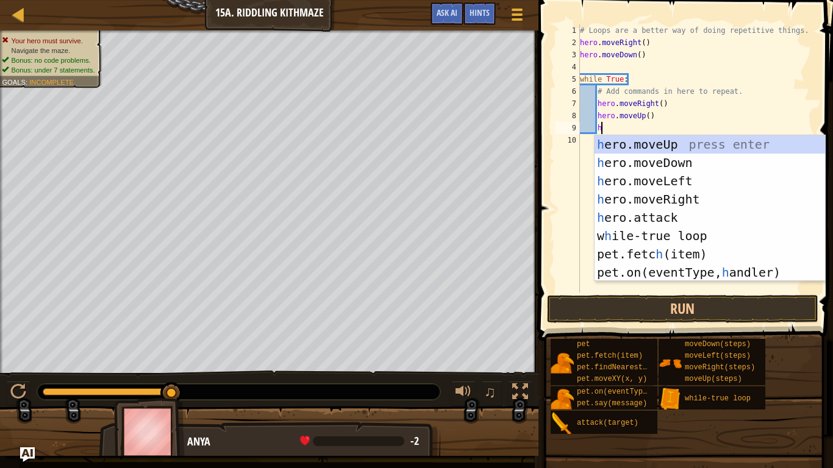
type textarea "her"
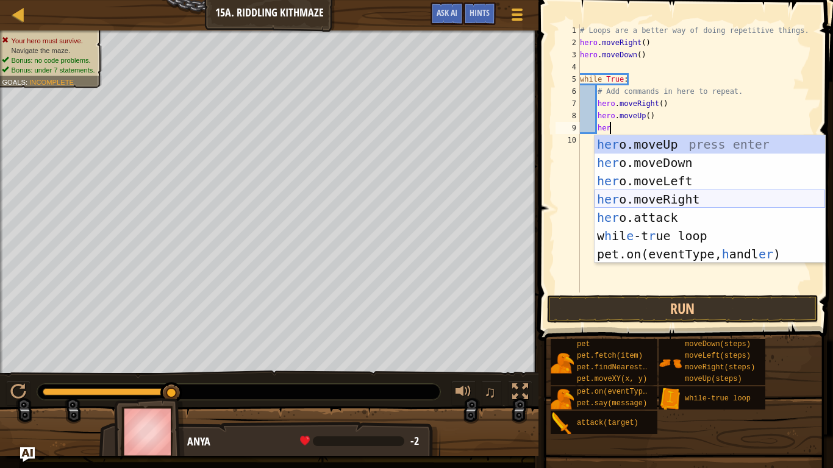
click at [632, 200] on div "her o.moveUp press enter her o.moveDown press enter her o.moveLeft press enter …" at bounding box center [709, 217] width 230 height 165
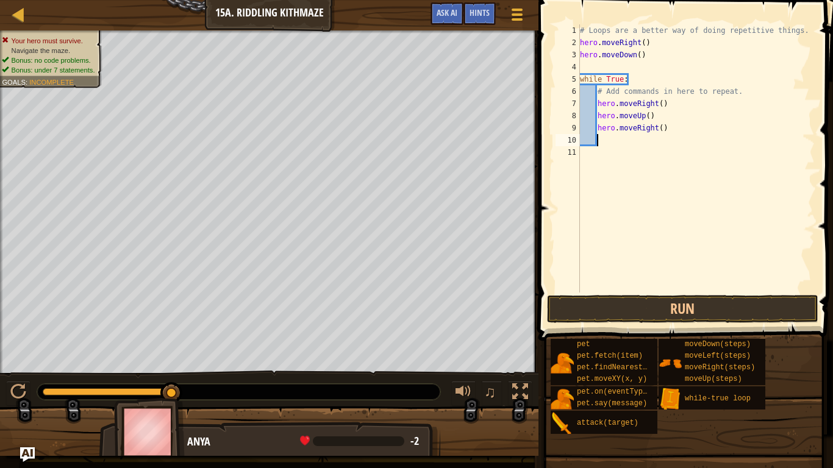
type textarea "her"
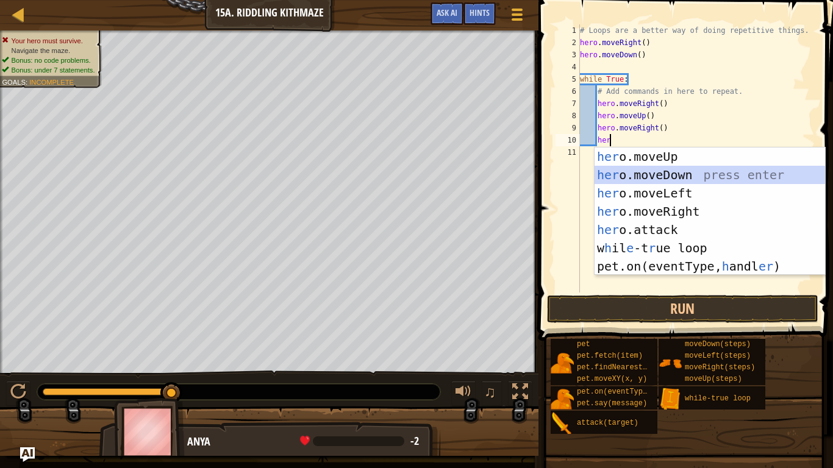
click at [643, 181] on div "her o.moveUp press enter her o.moveDown press enter her o.moveLeft press enter …" at bounding box center [709, 230] width 230 height 165
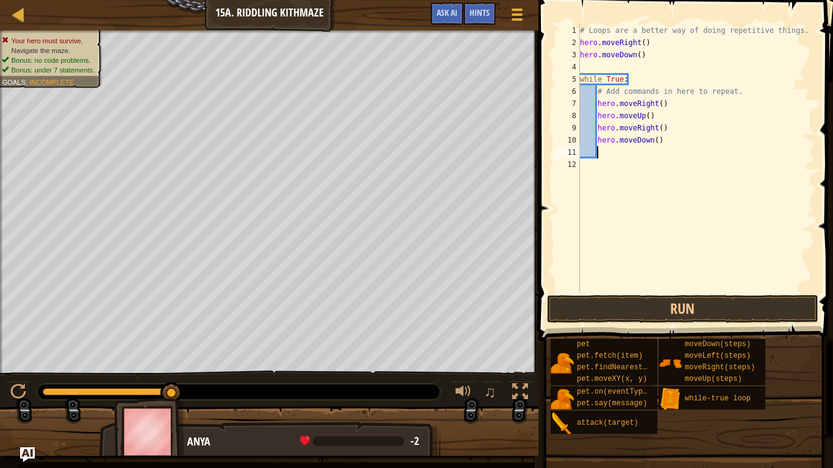
click at [662, 105] on div "# Loops are a better way of doing repetitive things. hero . moveRight ( ) hero …" at bounding box center [695, 170] width 237 height 293
type textarea "hero.moveRight(2)"
click at [642, 318] on button "Run" at bounding box center [682, 309] width 271 height 28
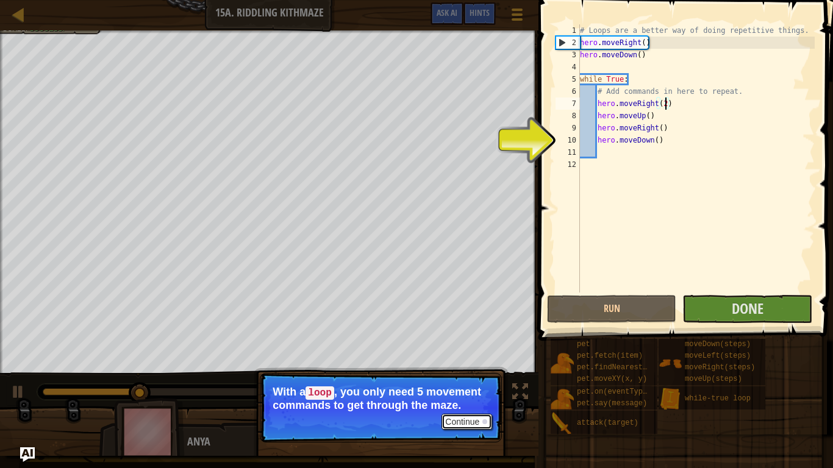
click at [476, 394] on button "Continue" at bounding box center [466, 422] width 51 height 16
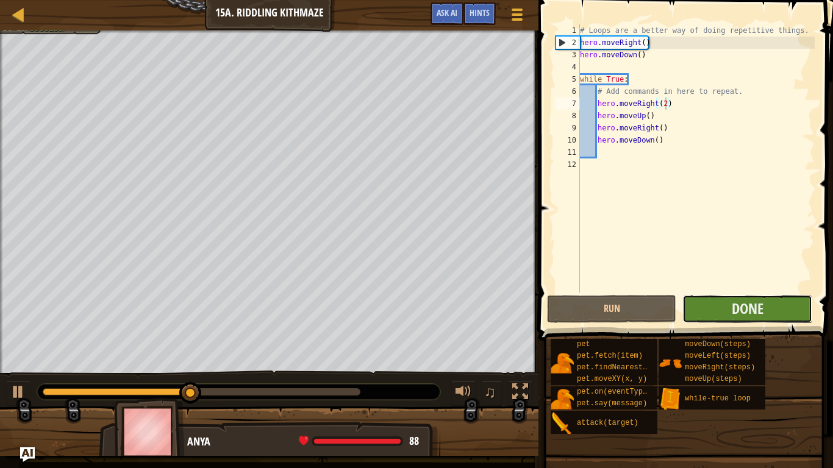
click at [724, 303] on button "Done" at bounding box center [746, 309] width 129 height 28
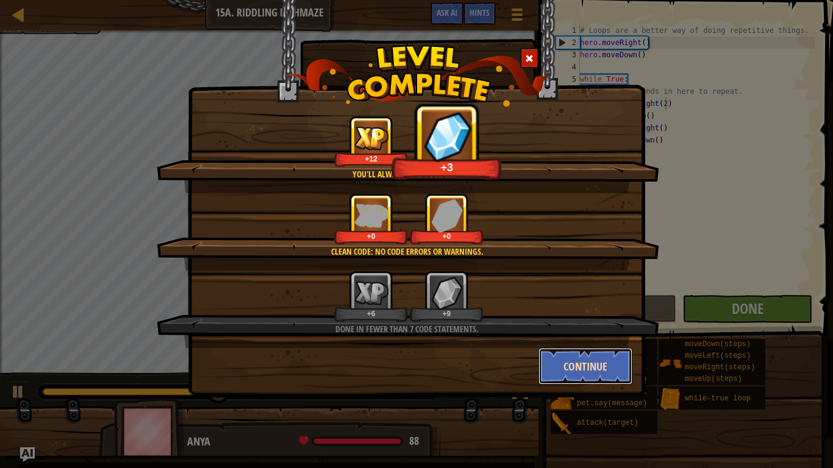
click at [562, 368] on button "Continue" at bounding box center [585, 366] width 95 height 37
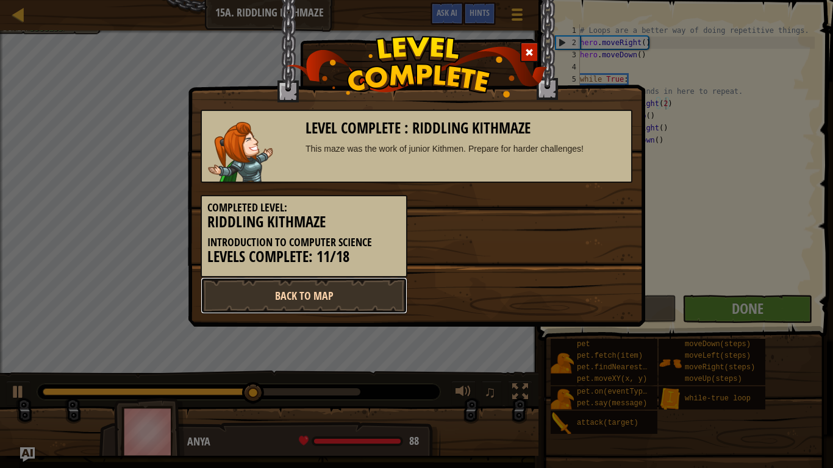
click at [280, 294] on link "Back to Map" at bounding box center [304, 295] width 207 height 37
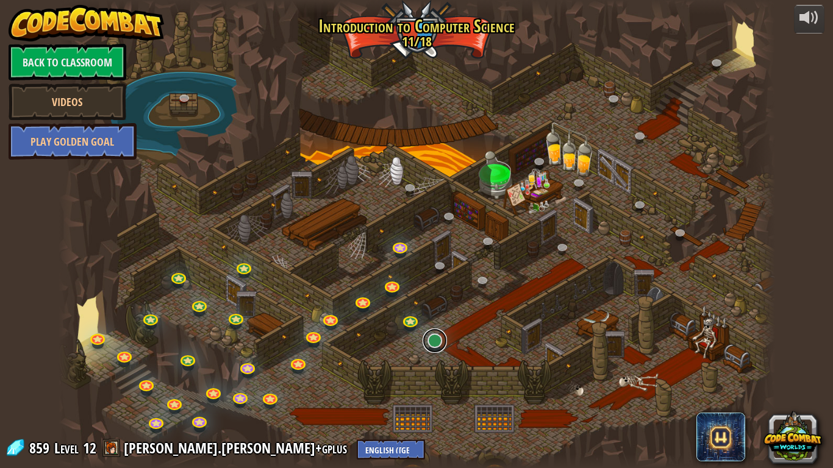
click at [436, 344] on link at bounding box center [435, 341] width 24 height 24
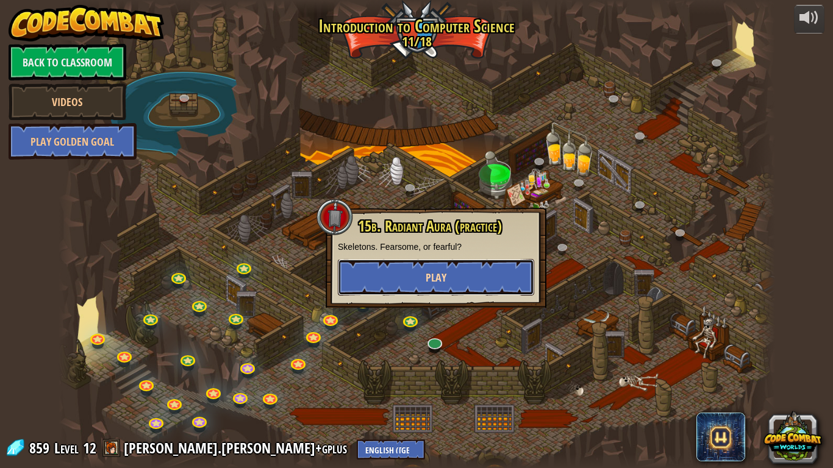
click at [468, 277] on button "Play" at bounding box center [436, 277] width 196 height 37
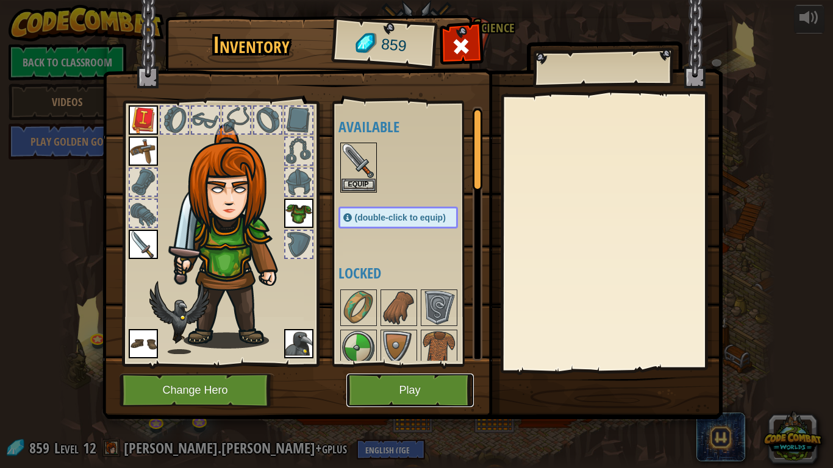
click at [430, 376] on button "Play" at bounding box center [409, 391] width 127 height 34
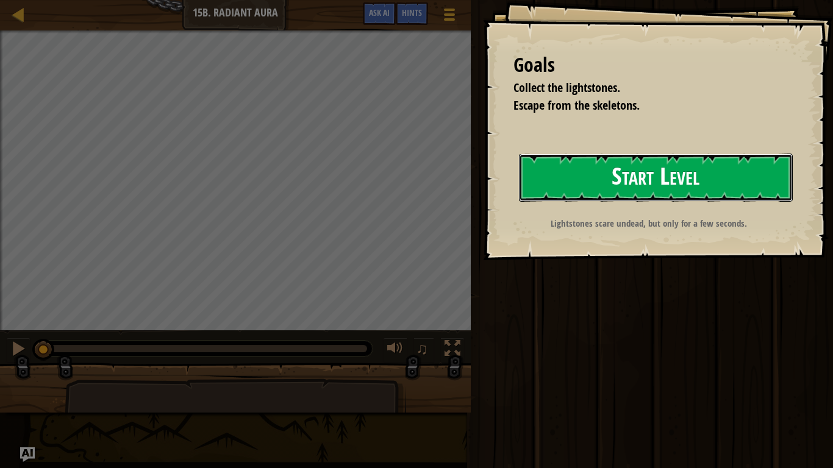
click at [616, 165] on button "Start Level" at bounding box center [656, 178] width 274 height 48
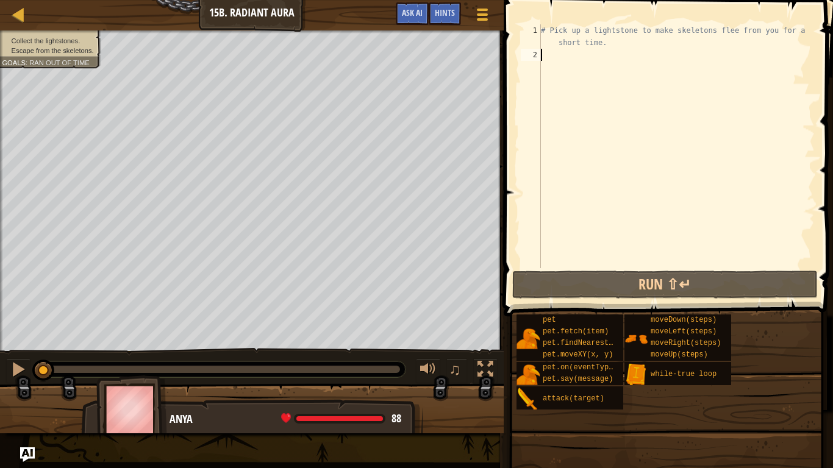
scroll to position [5, 1]
type textarea "her"
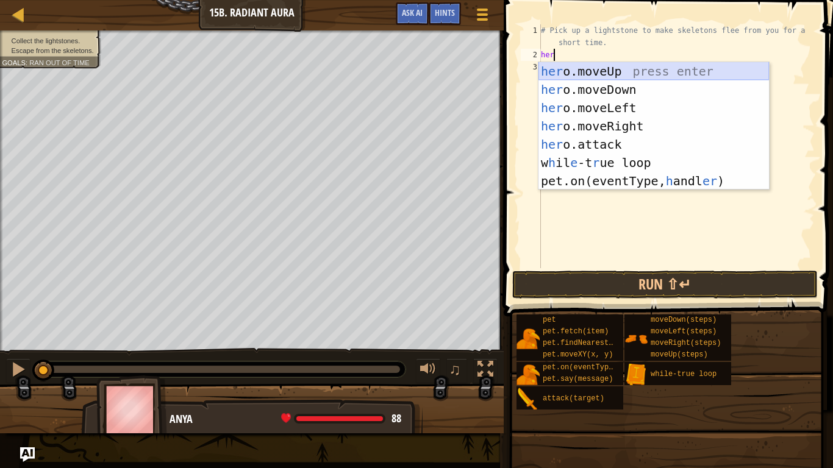
click at [604, 77] on div "her o.moveUp press enter her o.moveDown press enter her o.moveLeft press enter …" at bounding box center [653, 144] width 230 height 165
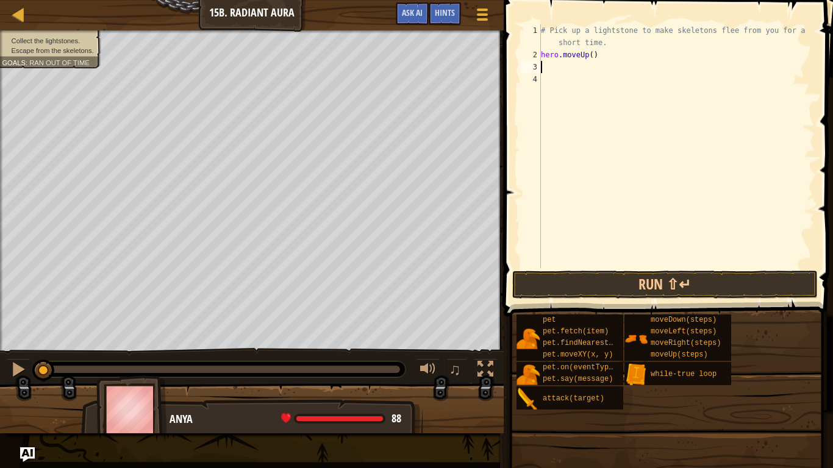
click at [604, 76] on div "# Pick up a lightstone to make skeletons flee from you for a short time. hero .…" at bounding box center [676, 164] width 276 height 280
click at [592, 64] on div "# Pick up a lightstone to make skeletons flee from you for a short time. hero .…" at bounding box center [676, 164] width 276 height 280
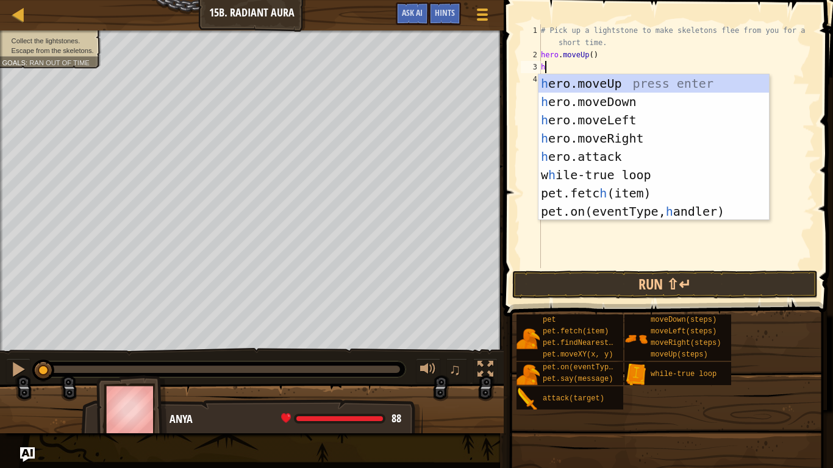
type textarea "her"
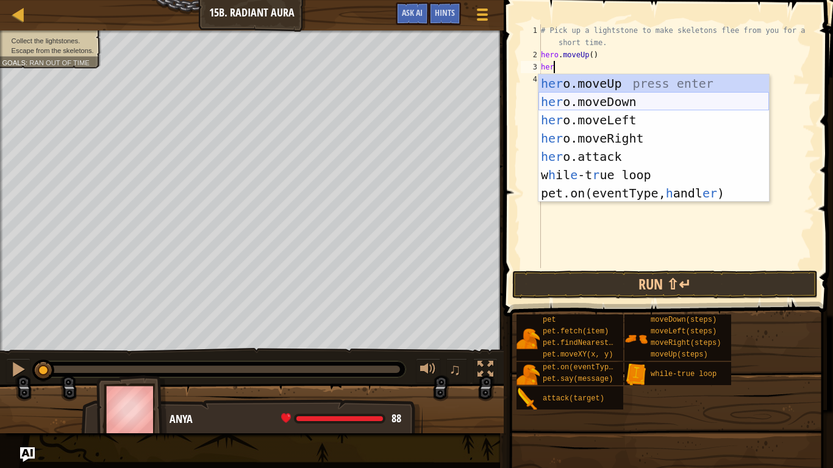
click at [584, 105] on div "her o.moveUp press enter her o.moveDown press enter her o.moveLeft press enter …" at bounding box center [653, 156] width 230 height 165
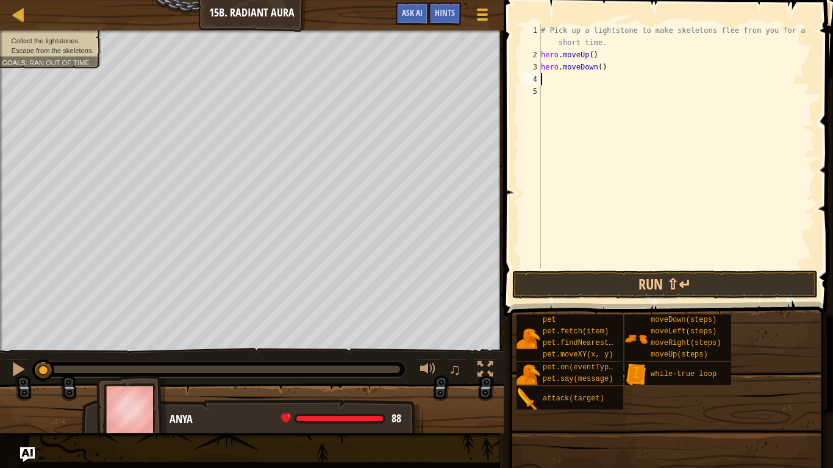
scroll to position [5, 0]
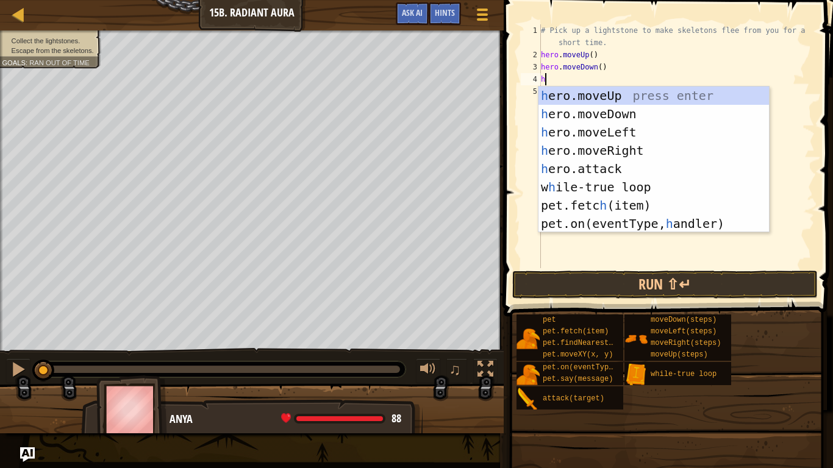
type textarea "her"
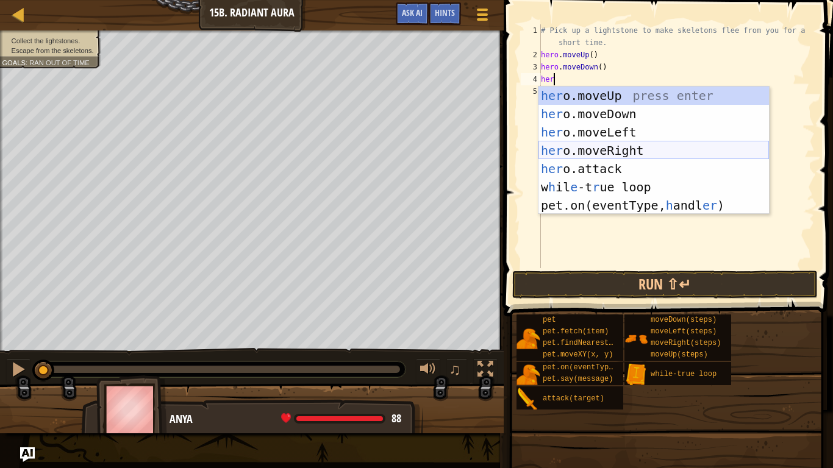
click at [597, 144] on div "her o.moveUp press enter her o.moveDown press enter her o.moveLeft press enter …" at bounding box center [653, 169] width 230 height 165
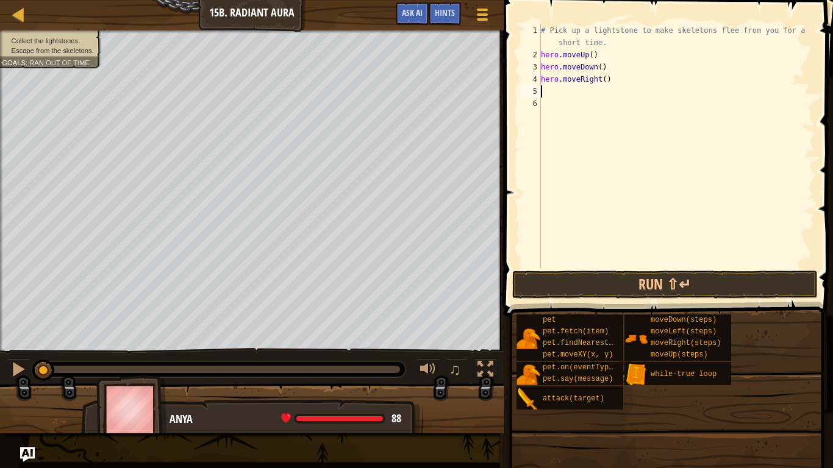
click at [605, 79] on div "# Pick up a lightstone to make skeletons flee from you for a short time. hero .…" at bounding box center [676, 164] width 276 height 280
type textarea "hero.moveRight(2)"
click at [594, 93] on div "# Pick up a lightstone to make skeletons flee from you for a short time. hero .…" at bounding box center [676, 164] width 276 height 280
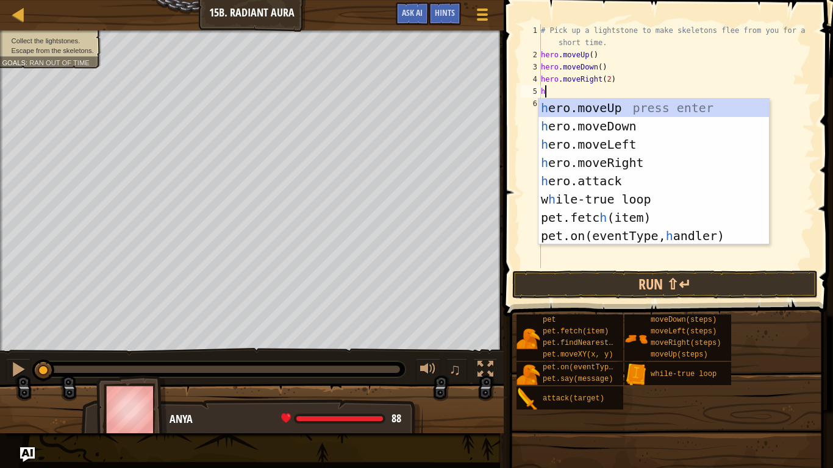
type textarea "her"
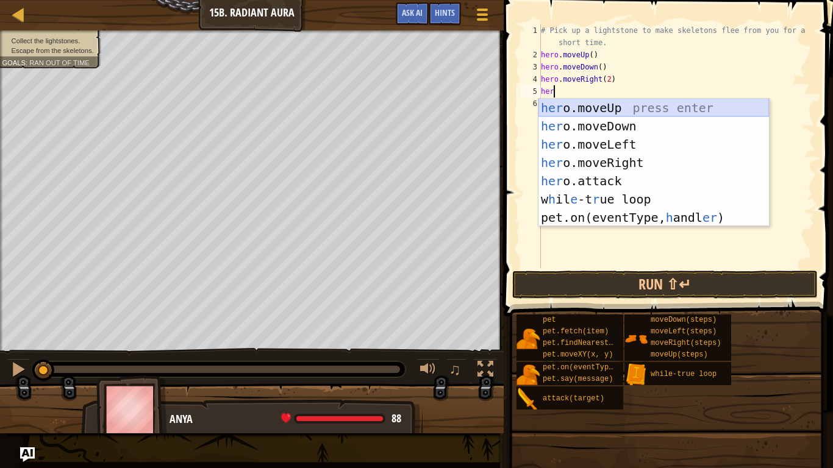
click at [591, 110] on div "her o.moveUp press enter her o.moveDown press enter her o.moveLeft press enter …" at bounding box center [653, 181] width 230 height 165
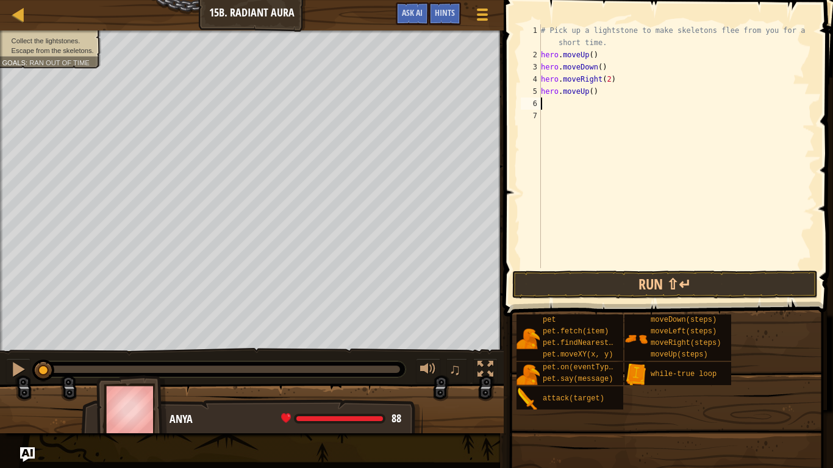
scroll to position [5, 0]
click at [589, 109] on div "# Pick up a lightstone to make skeletons flee from you for a short time. hero .…" at bounding box center [676, 164] width 276 height 280
type textarea "her"
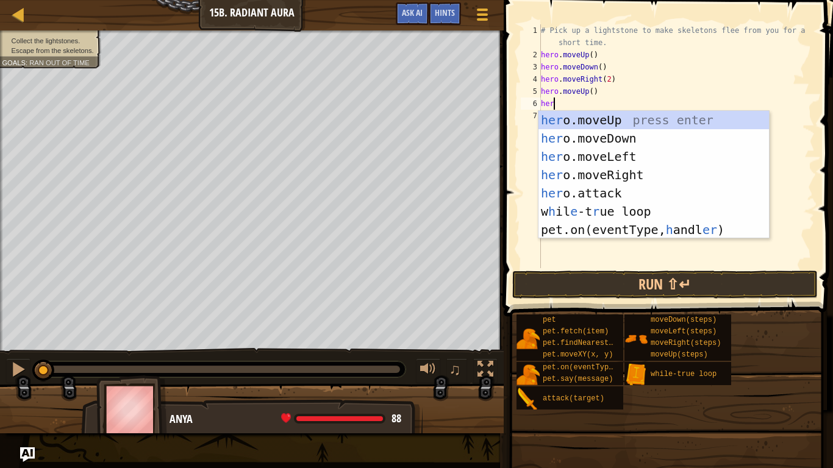
scroll to position [5, 1]
click at [593, 143] on div "her o.moveUp press enter her o.moveDown press enter her o.moveLeft press enter …" at bounding box center [653, 193] width 230 height 165
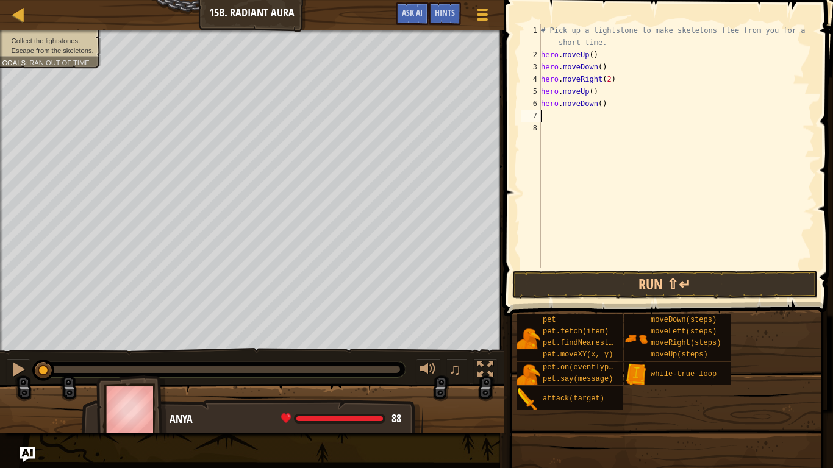
scroll to position [5, 0]
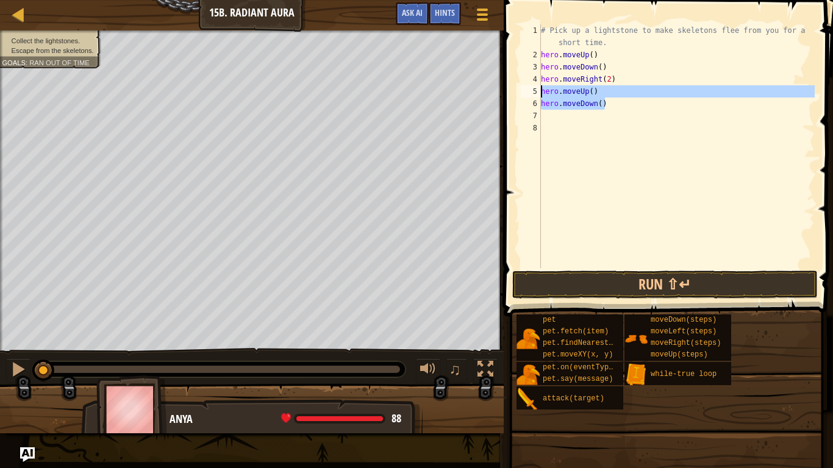
drag, startPoint x: 614, startPoint y: 103, endPoint x: 538, endPoint y: 90, distance: 77.3
click at [538, 90] on div "1 2 3 4 5 6 7 8 # Pick up a lightstone to make skeletons flee from you for a sh…" at bounding box center [666, 146] width 296 height 244
type textarea "hero.moveUp() hero.moveDown()"
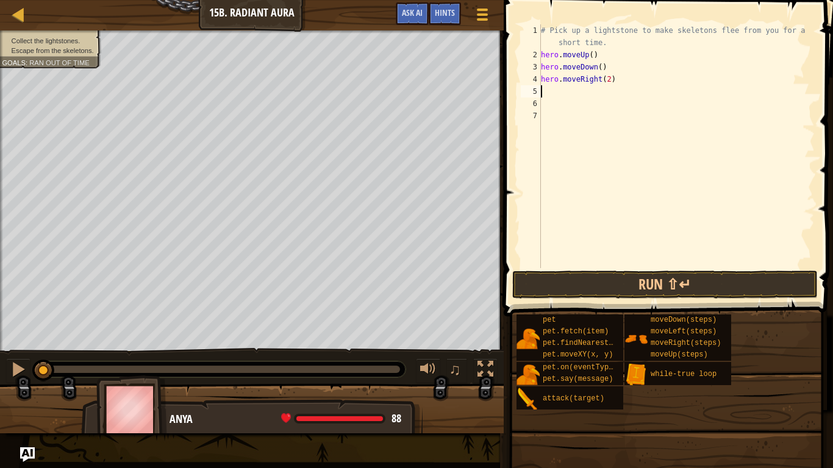
click at [542, 45] on div "# Pick up a lightstone to make skeletons flee from you for a short time. hero .…" at bounding box center [676, 164] width 276 height 280
type textarea "# Pick up a lightstone to make skeletons flee from you for a short time."
click at [610, 45] on div "# Pick up a lightstone to make skeletons flee from you for a short time. hero .…" at bounding box center [676, 164] width 276 height 280
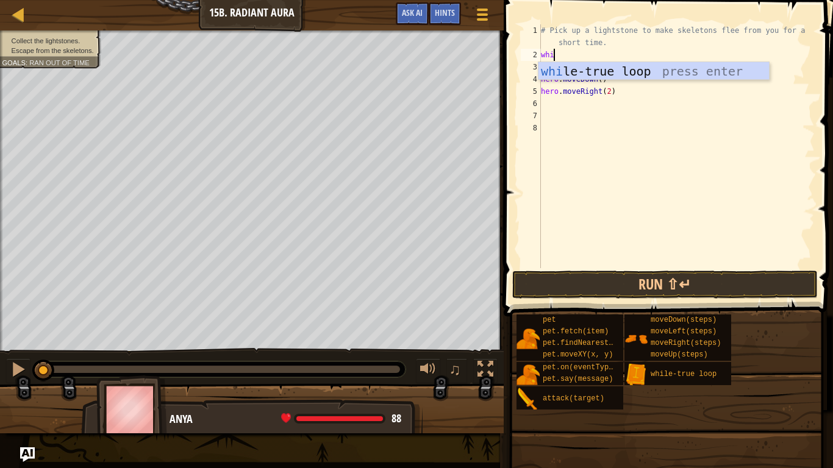
type textarea "while"
click at [624, 63] on div "while -true loop press enter" at bounding box center [653, 89] width 230 height 55
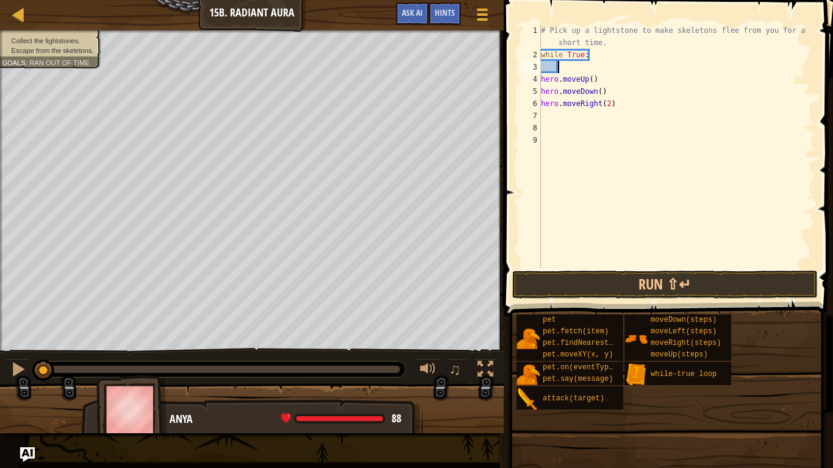
scroll to position [5, 2]
click at [541, 79] on div "# Pick up a lightstone to make skeletons flee from you for a short time. while …" at bounding box center [676, 164] width 276 height 280
click at [542, 91] on div "# Pick up a lightstone to make skeletons flee from you for a short time. while …" at bounding box center [676, 164] width 276 height 280
click at [541, 102] on div "# Pick up a lightstone to make skeletons flee from you for a short time. while …" at bounding box center [676, 164] width 276 height 280
type textarea "hero.moveRight(2)"
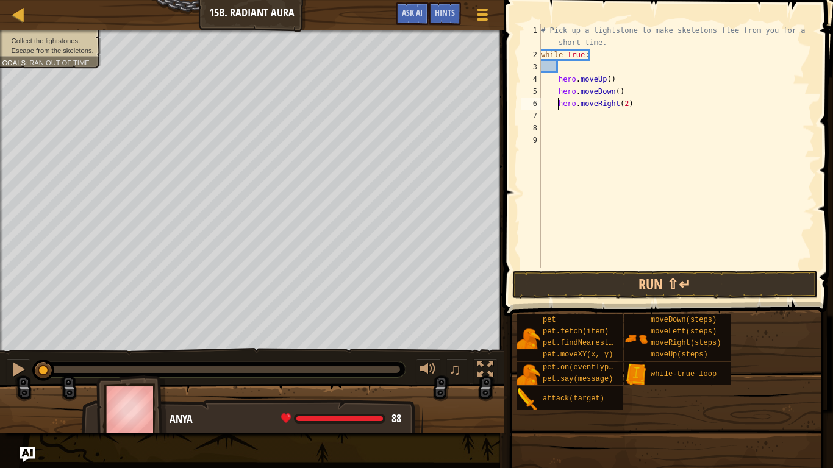
click at [566, 70] on div "# Pick up a lightstone to make skeletons flee from you for a short time. while …" at bounding box center [676, 164] width 276 height 280
type textarea "while True:"
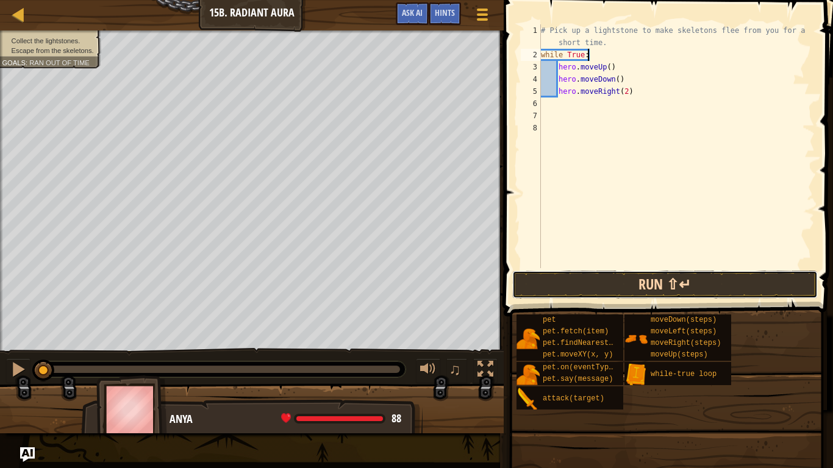
click at [646, 288] on button "Run ⇧↵" at bounding box center [664, 285] width 305 height 28
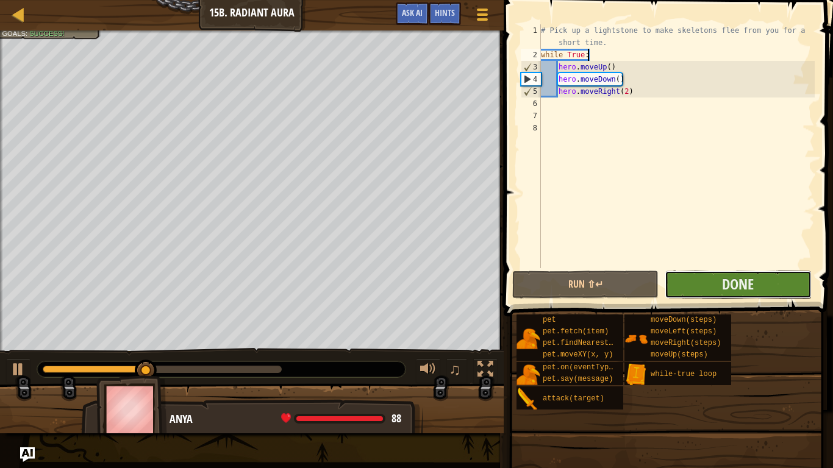
click at [676, 281] on button "Done" at bounding box center [738, 285] width 146 height 28
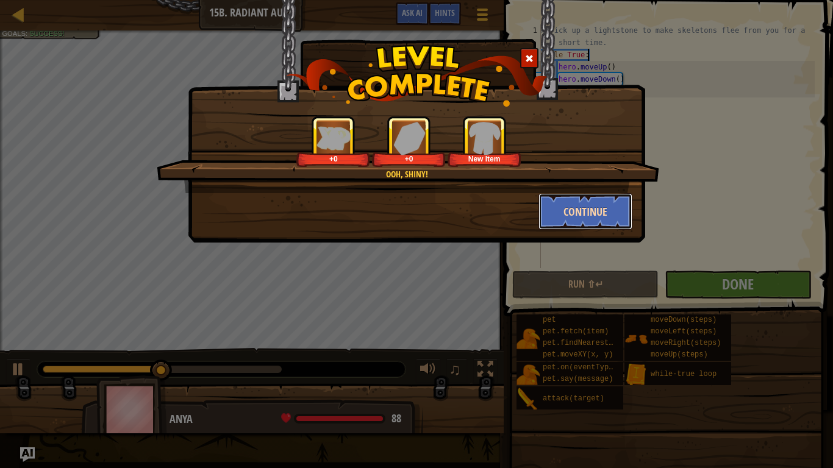
click at [586, 212] on button "Continue" at bounding box center [585, 211] width 95 height 37
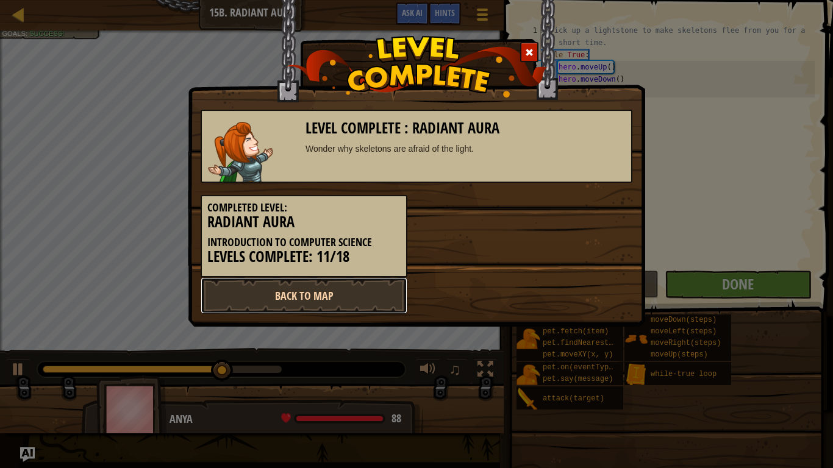
click at [350, 284] on link "Back to Map" at bounding box center [304, 295] width 207 height 37
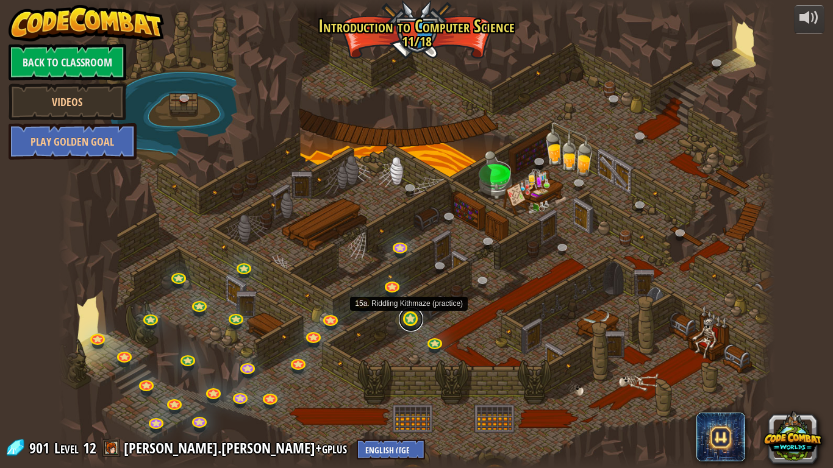
click at [410, 318] on link at bounding box center [411, 319] width 24 height 24
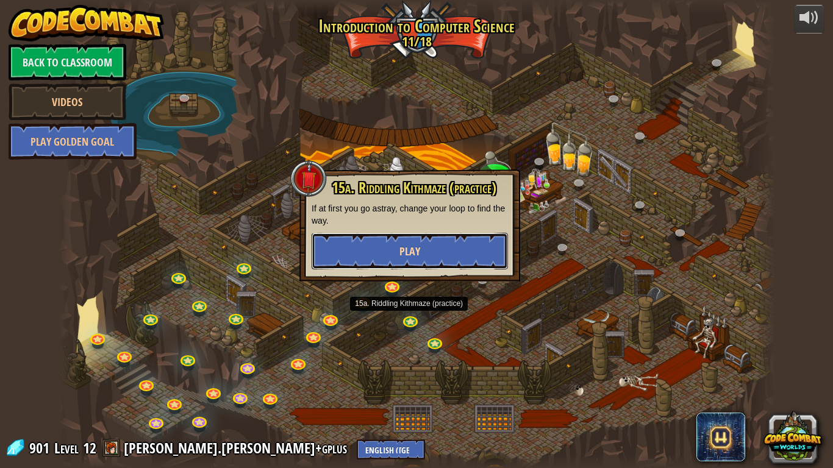
click at [444, 254] on button "Play" at bounding box center [410, 251] width 196 height 37
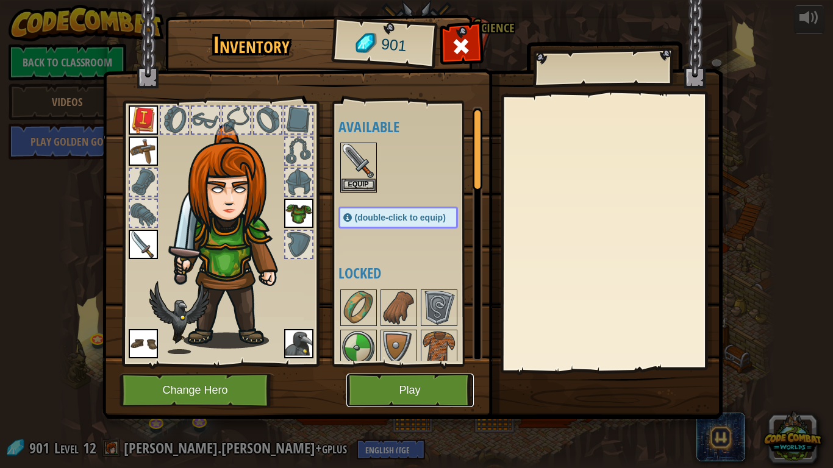
click at [430, 389] on button "Play" at bounding box center [409, 391] width 127 height 34
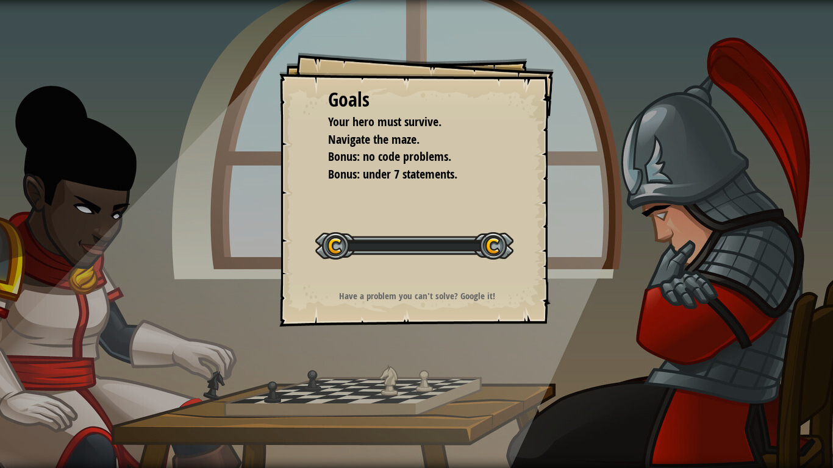
click at [430, 389] on div "Goals Your hero must survive. Navigate the maze. Bonus: no code problems. Bonus…" at bounding box center [416, 234] width 833 height 468
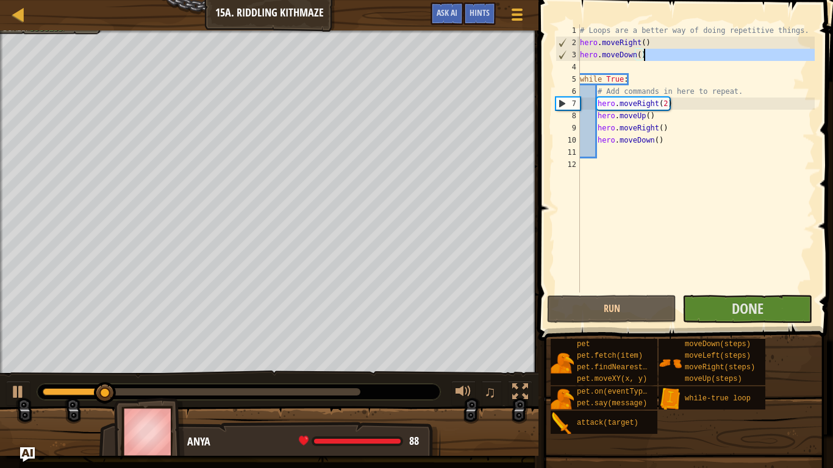
drag, startPoint x: 663, startPoint y: 62, endPoint x: 649, endPoint y: 57, distance: 14.1
click at [649, 57] on div "# Loops are a better way of doing repetitive things. hero . moveRight ( ) hero …" at bounding box center [695, 170] width 237 height 293
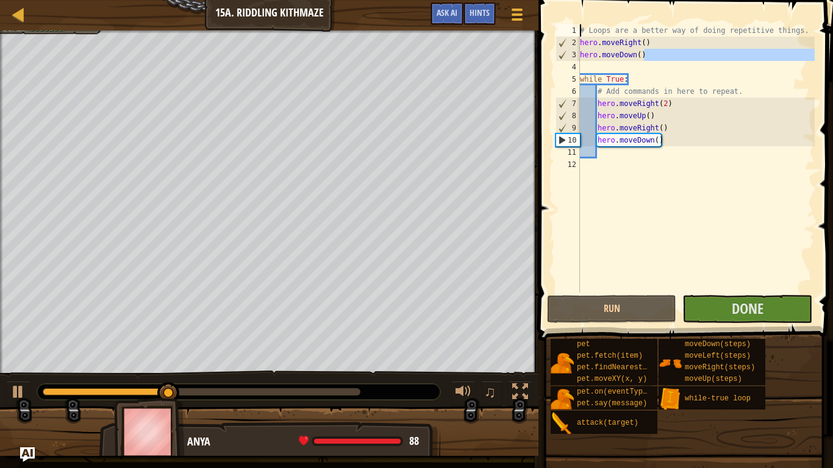
type textarea "hero.moveDown()"
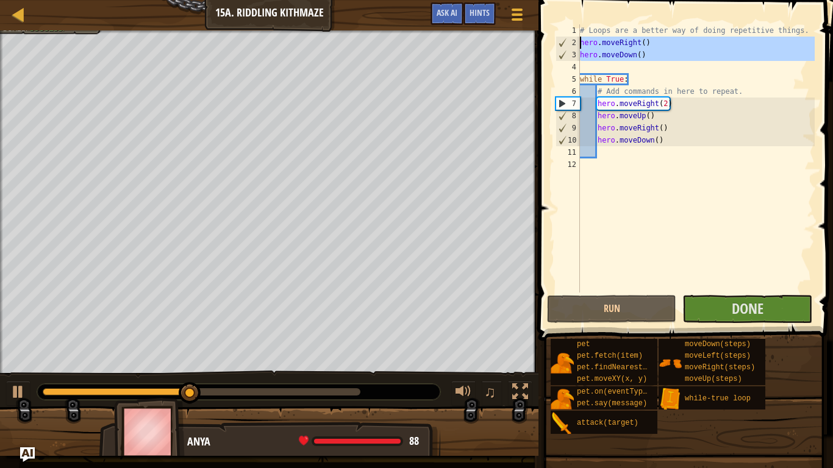
drag, startPoint x: 643, startPoint y: 65, endPoint x: 571, endPoint y: 45, distance: 74.7
click at [571, 45] on div "1 2 3 4 5 6 7 8 9 10 11 12 # Loops are a better way of doing repetitive things.…" at bounding box center [684, 158] width 262 height 268
type textarea "hero.moveRight() hero.moveDown()"
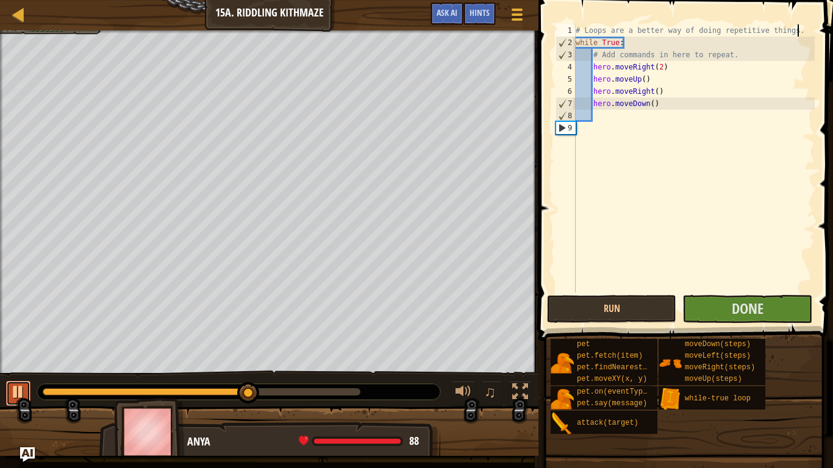
click at [15, 391] on div at bounding box center [18, 392] width 16 height 16
drag, startPoint x: 74, startPoint y: 397, endPoint x: 25, endPoint y: 392, distance: 49.6
click at [25, 392] on div "♫" at bounding box center [269, 389] width 538 height 37
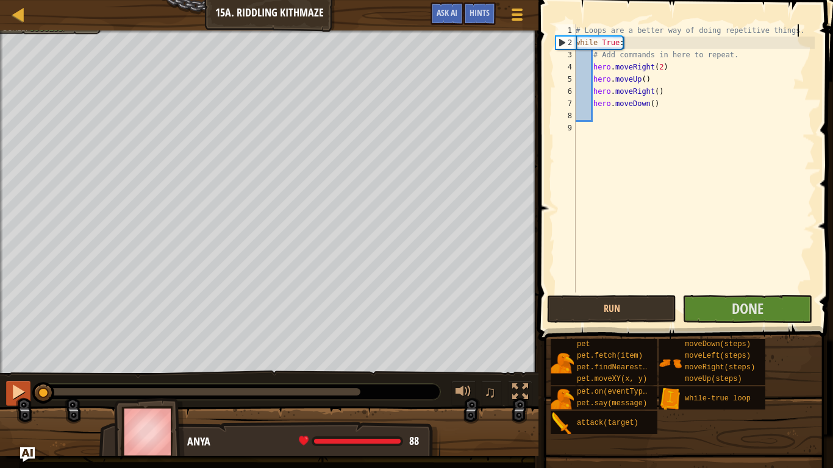
drag, startPoint x: 61, startPoint y: 393, endPoint x: 9, endPoint y: 393, distance: 51.8
click at [9, 393] on div "♫" at bounding box center [269, 389] width 538 height 37
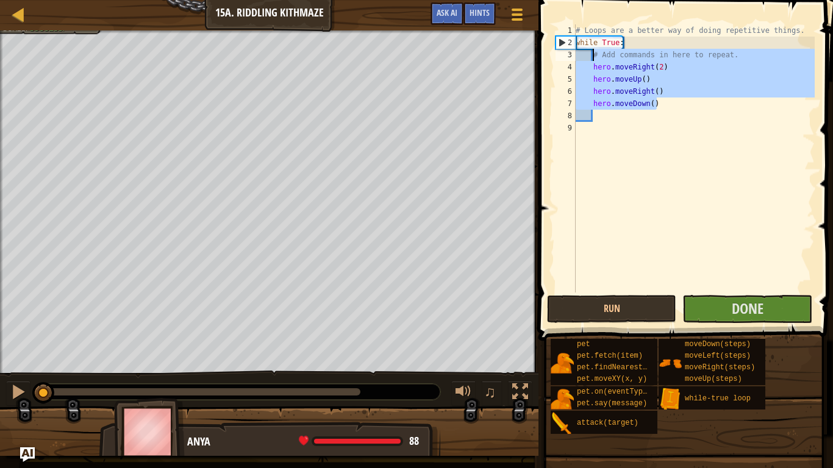
drag, startPoint x: 690, startPoint y: 109, endPoint x: 592, endPoint y: 59, distance: 110.2
click at [592, 59] on div "# Loops are a better way of doing repetitive things. while True : # Add command…" at bounding box center [693, 170] width 241 height 293
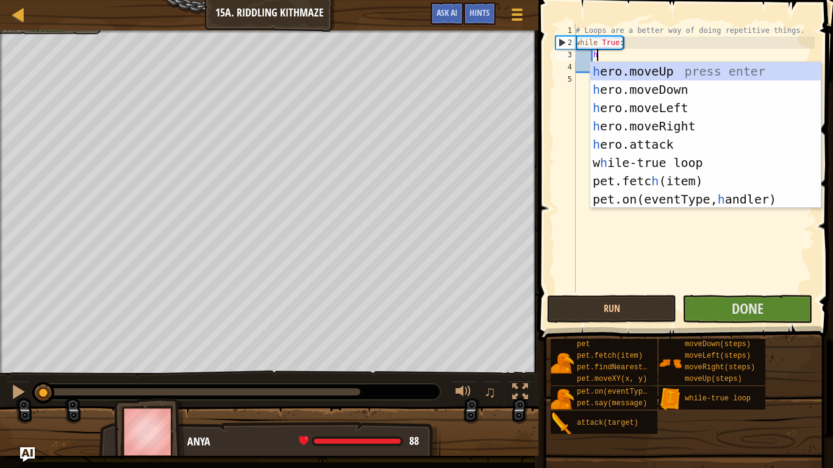
type textarea "her"
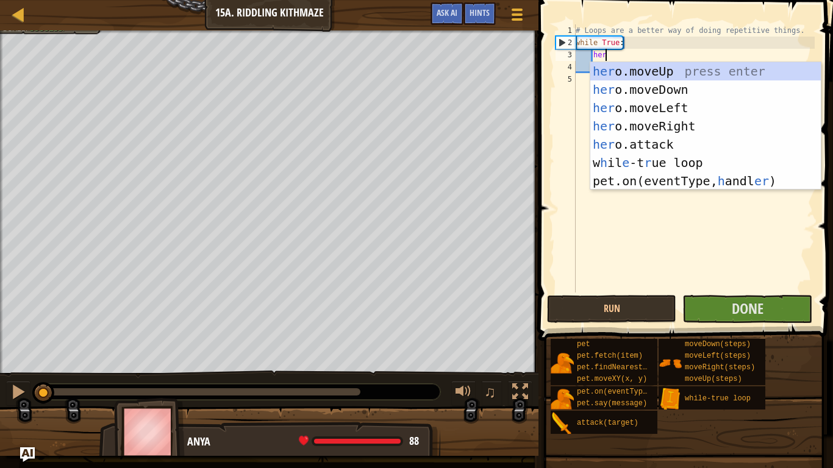
scroll to position [5, 4]
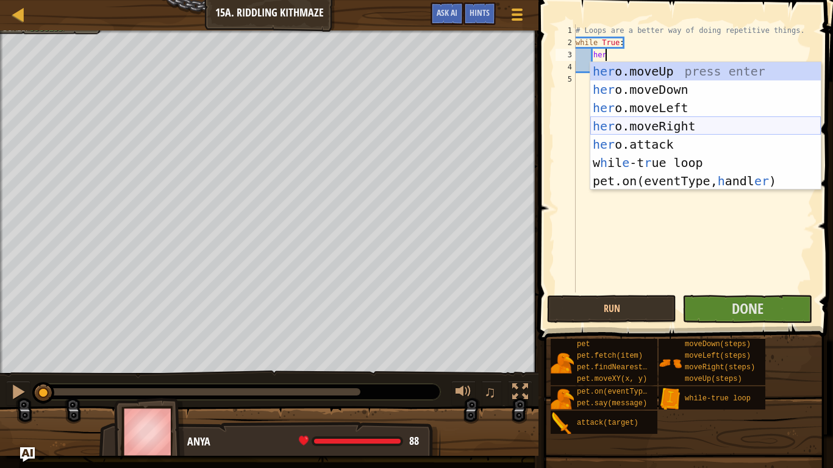
click at [631, 130] on div "her o.moveUp press enter her o.moveDown press enter her o.moveLeft press enter …" at bounding box center [705, 144] width 230 height 165
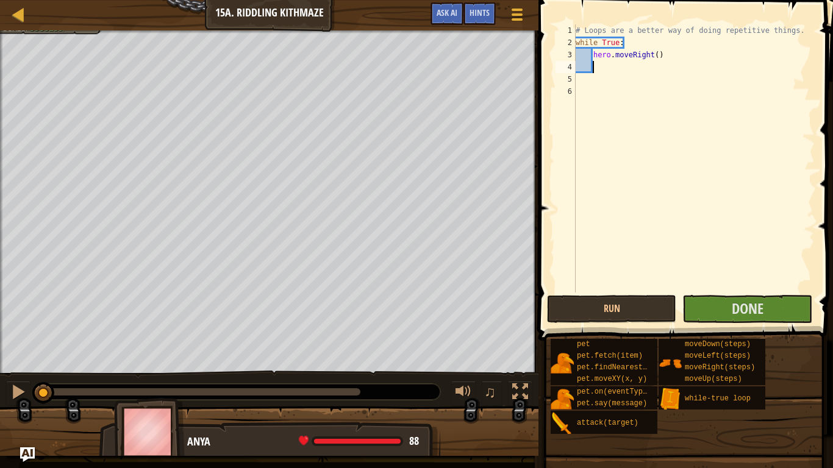
type textarea "her"
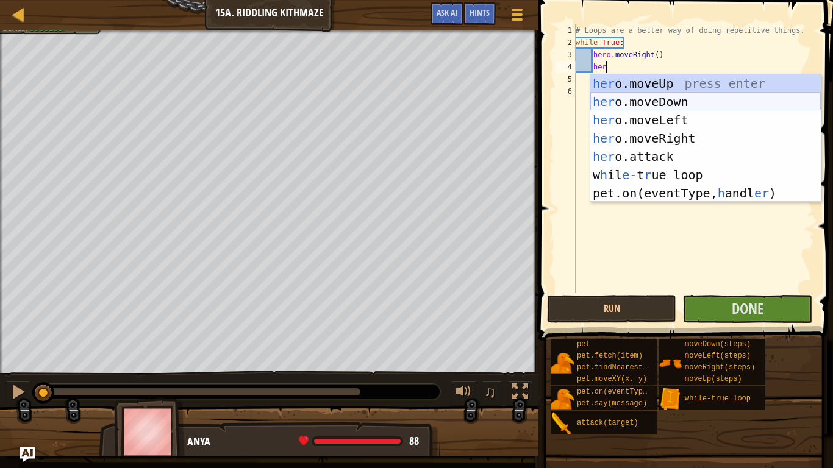
click at [651, 101] on div "her o.moveUp press enter her o.moveDown press enter her o.moveLeft press enter …" at bounding box center [705, 156] width 230 height 165
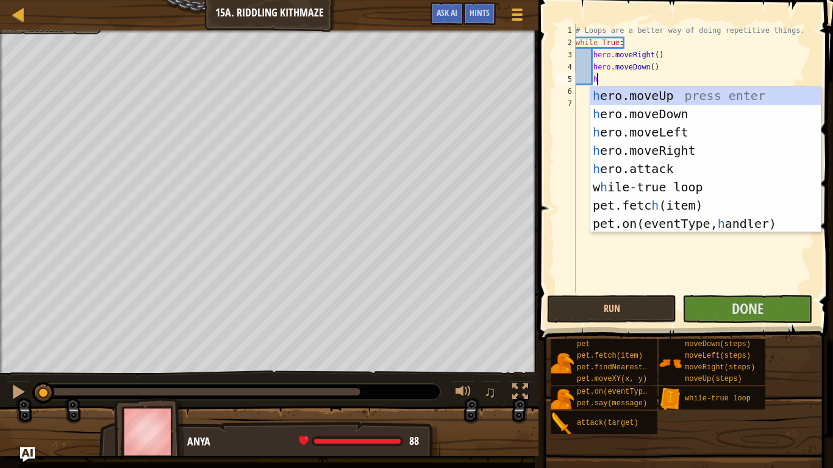
type textarea "her"
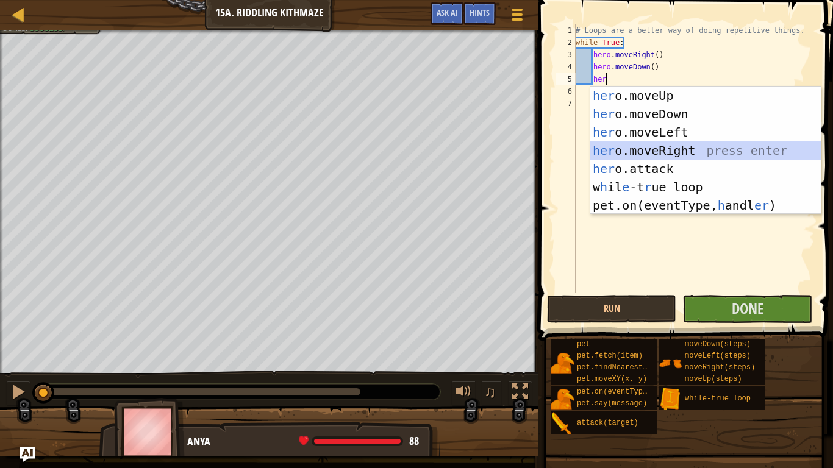
click at [678, 144] on div "her o.moveUp press enter her o.moveDown press enter her o.moveLeft press enter …" at bounding box center [705, 169] width 230 height 165
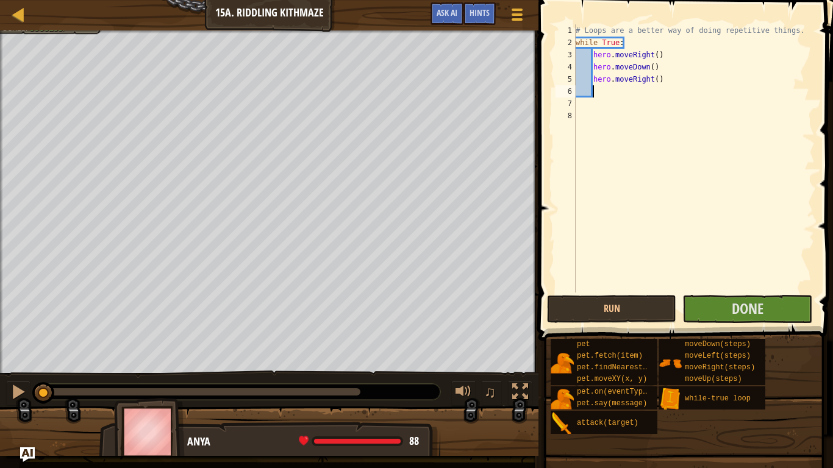
click at [657, 84] on div "# Loops are a better way of doing repetitive things. while True : hero . moveRi…" at bounding box center [693, 170] width 241 height 293
type textarea "hero.moveRight(2)"
click at [655, 93] on div "# Loops are a better way of doing repetitive things. while True : hero . moveRi…" at bounding box center [693, 170] width 241 height 293
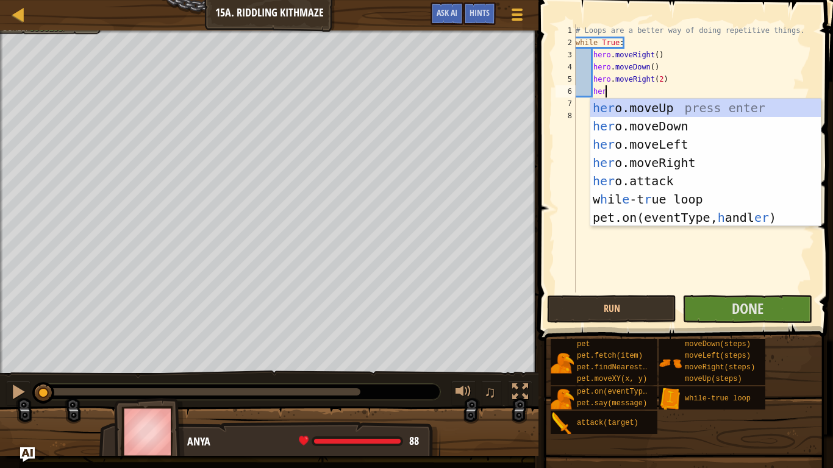
type textarea "her"
click at [641, 109] on div "her o.moveUp press enter her o.moveDown press enter her o.moveLeft press enter …" at bounding box center [705, 181] width 230 height 165
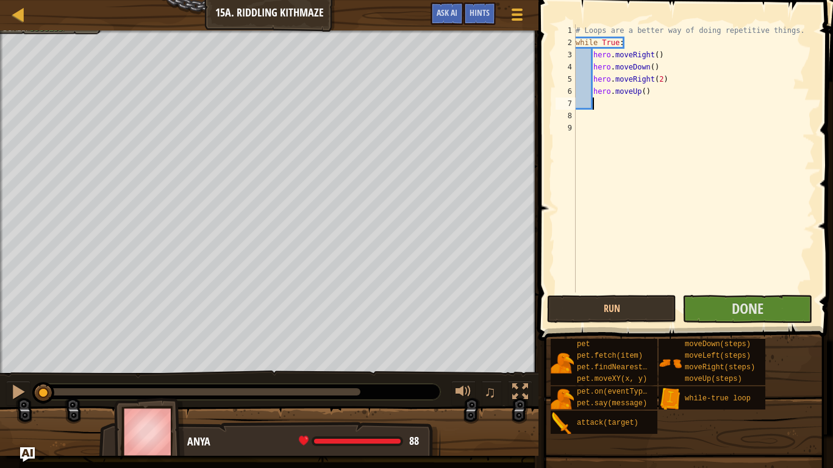
scroll to position [5, 2]
click at [726, 308] on button "Done" at bounding box center [746, 309] width 129 height 28
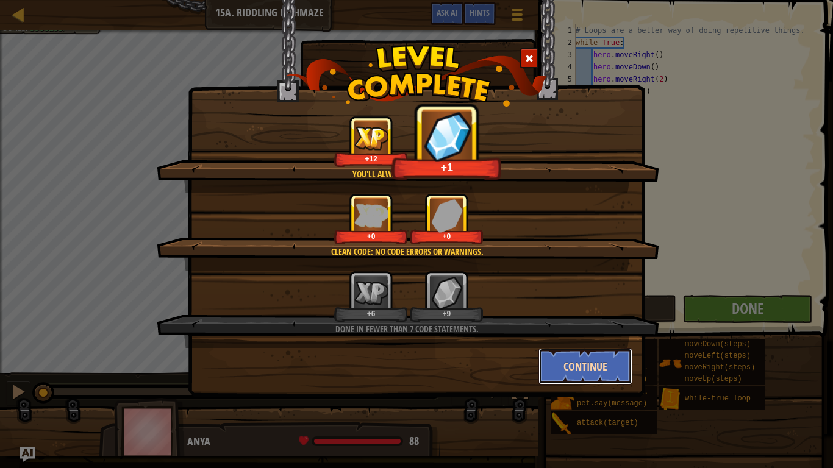
click at [601, 364] on button "Continue" at bounding box center [585, 366] width 95 height 37
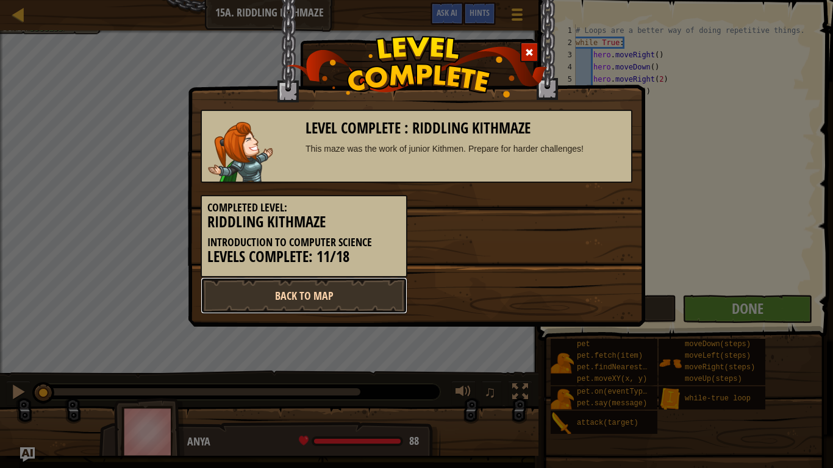
click at [362, 293] on link "Back to Map" at bounding box center [304, 295] width 207 height 37
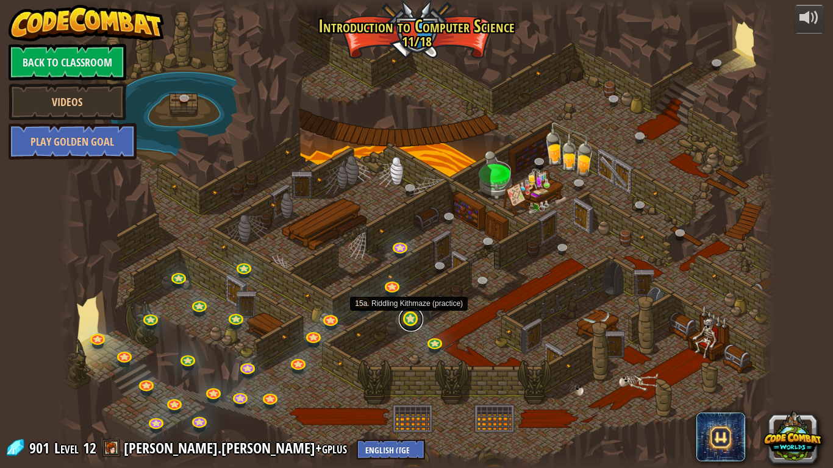
click at [410, 323] on link at bounding box center [411, 319] width 24 height 24
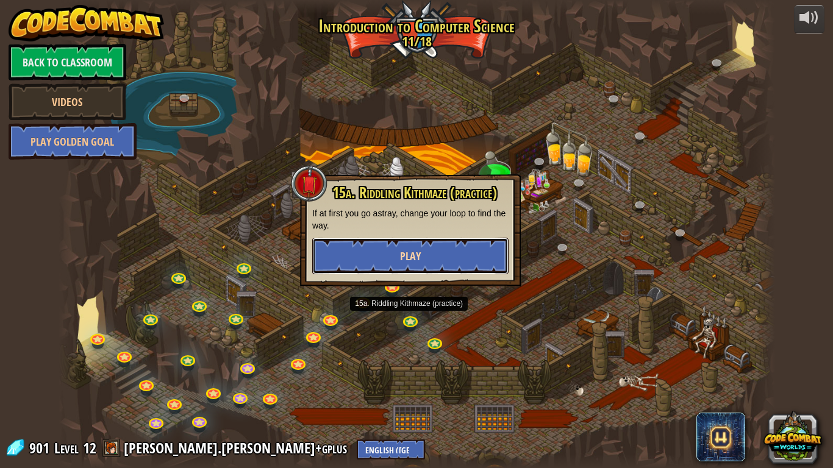
click at [423, 246] on button "Play" at bounding box center [410, 256] width 196 height 37
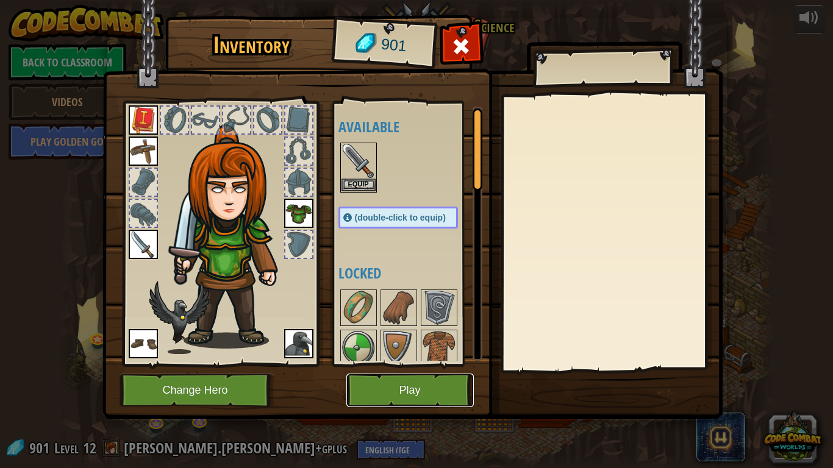
click at [427, 394] on button "Play" at bounding box center [409, 391] width 127 height 34
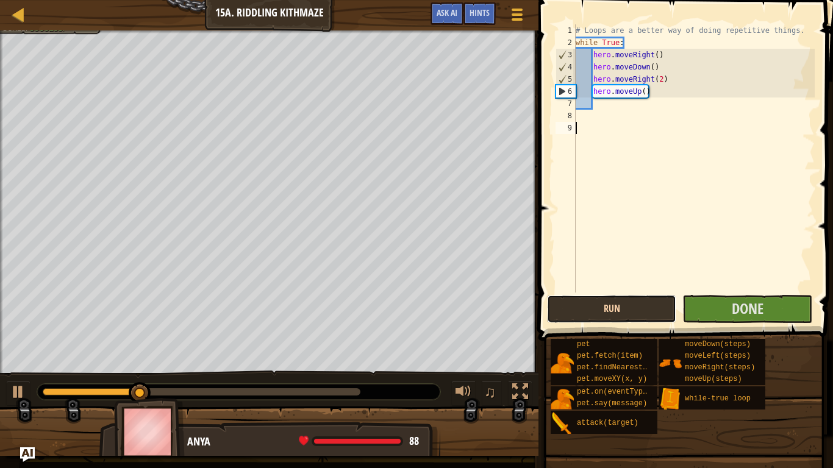
click at [610, 309] on button "Run" at bounding box center [611, 309] width 129 height 28
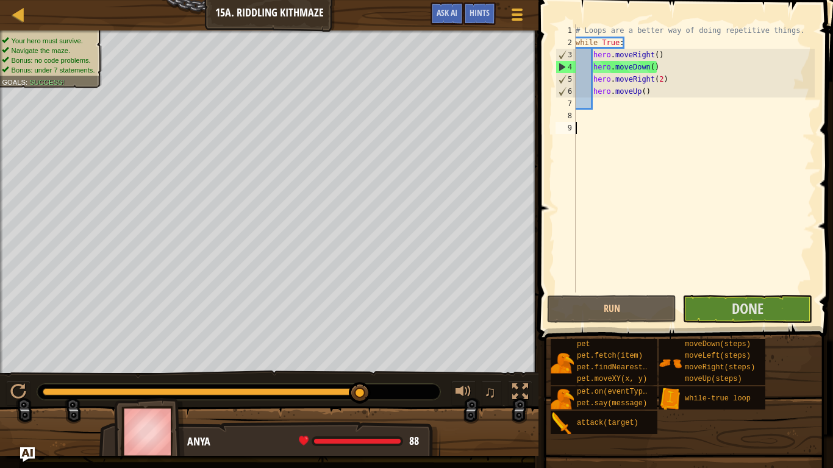
drag, startPoint x: 217, startPoint y: 396, endPoint x: 371, endPoint y: 412, distance: 154.5
click at [371, 394] on div "Your hero must survive. Navigate the maze. Bonus: no code problems. Bonus: unde…" at bounding box center [416, 243] width 833 height 426
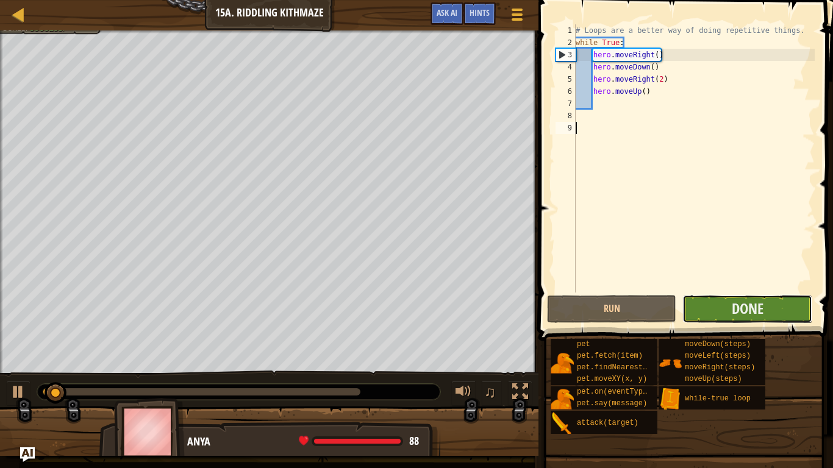
click at [715, 315] on button "Done" at bounding box center [746, 309] width 129 height 28
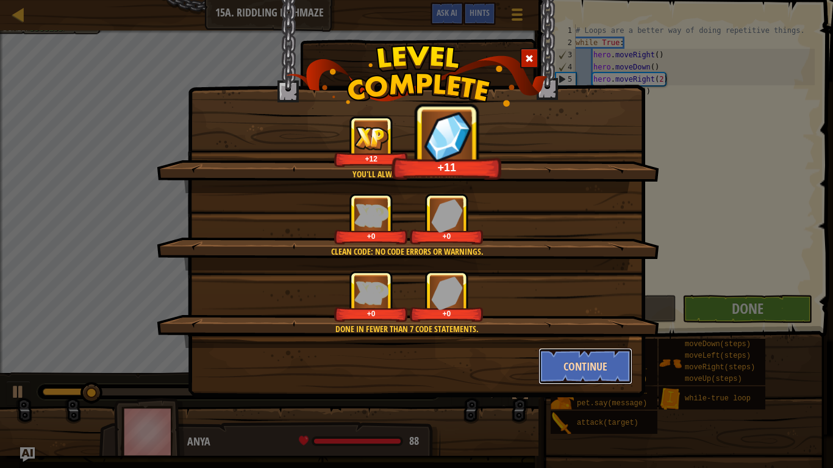
click at [591, 369] on button "Continue" at bounding box center [585, 366] width 95 height 37
click at [591, 369] on div "You'll always find your way. +12 +11 Clean code: no code errors or warnings. +0…" at bounding box center [416, 234] width 833 height 468
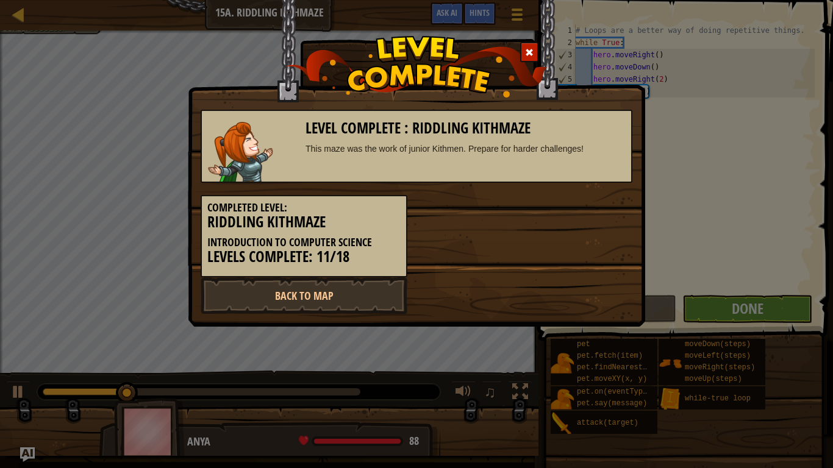
click at [594, 369] on div "Level Complete : Riddling Kithmaze This maze was the work of junior Kithmen. Pr…" at bounding box center [416, 234] width 833 height 468
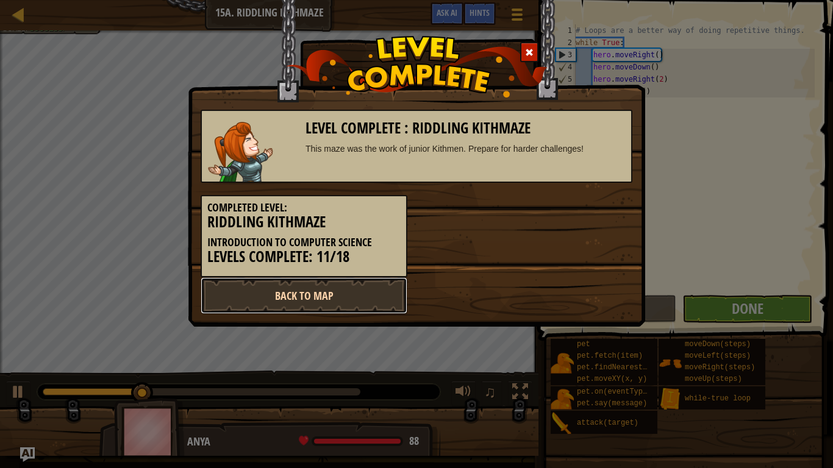
click at [310, 301] on link "Back to Map" at bounding box center [304, 295] width 207 height 37
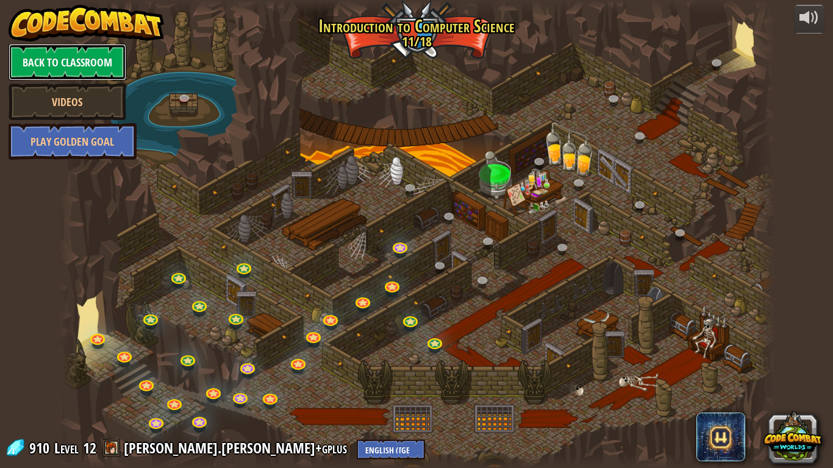
click at [64, 66] on link "Back to Classroom" at bounding box center [68, 62] width 118 height 37
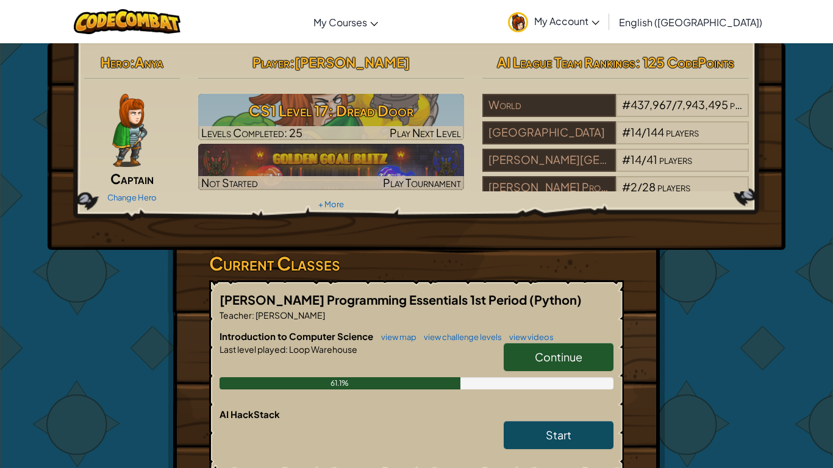
scroll to position [52, 0]
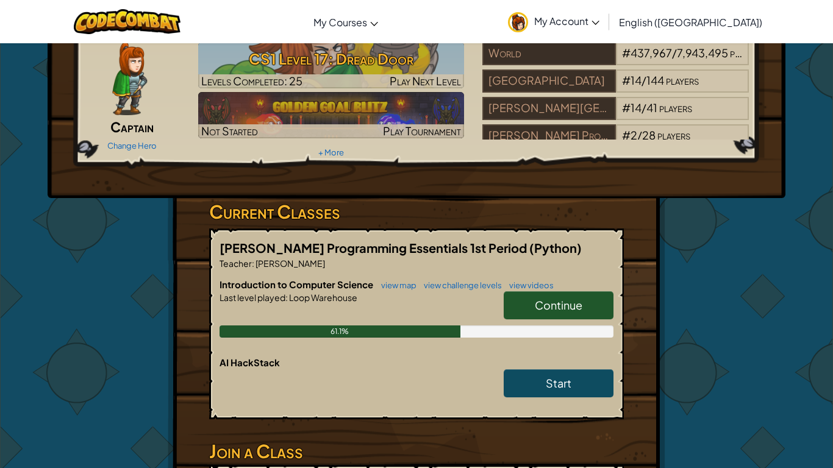
click at [540, 394] on div "Start" at bounding box center [552, 386] width 122 height 34
click at [541, 391] on link "Start" at bounding box center [559, 383] width 110 height 28
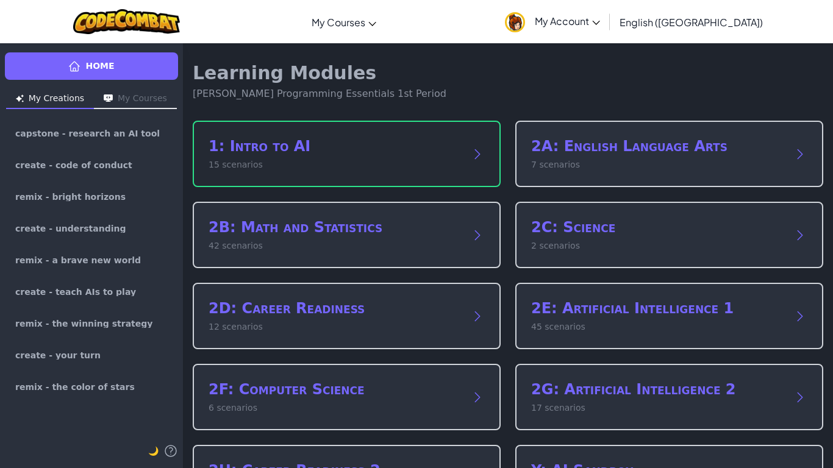
click at [362, 160] on p "15 scenarios" at bounding box center [335, 165] width 252 height 13
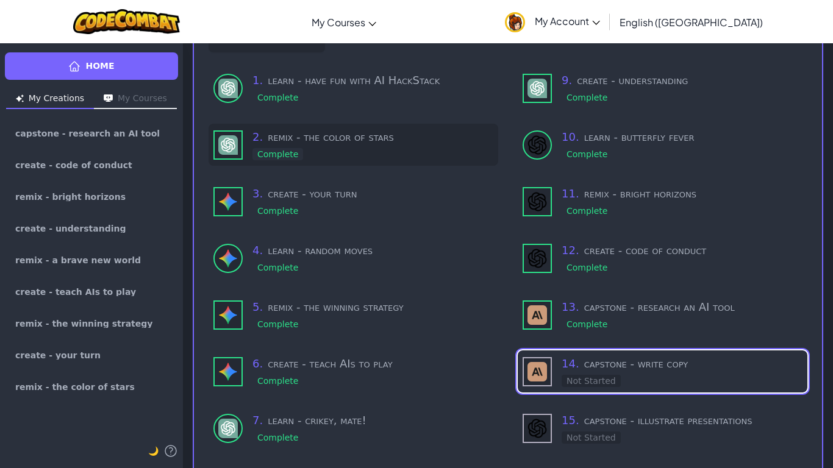
scroll to position [109, 0]
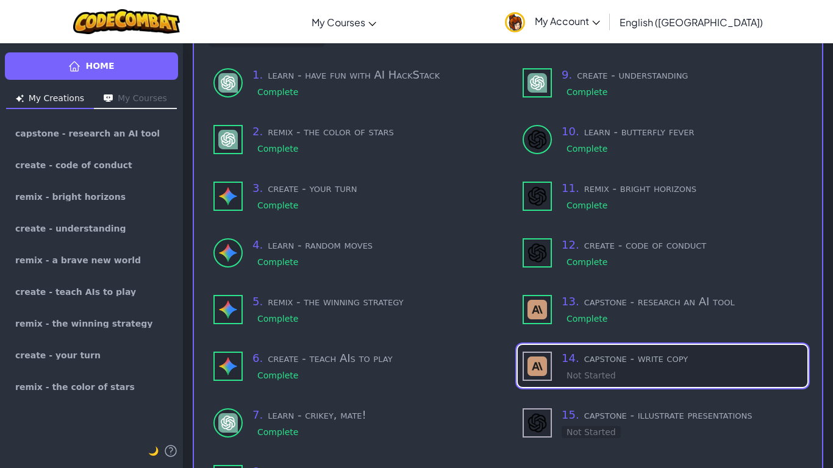
click at [556, 363] on div "14 . capstone - write copy Not Started" at bounding box center [663, 366] width 290 height 42
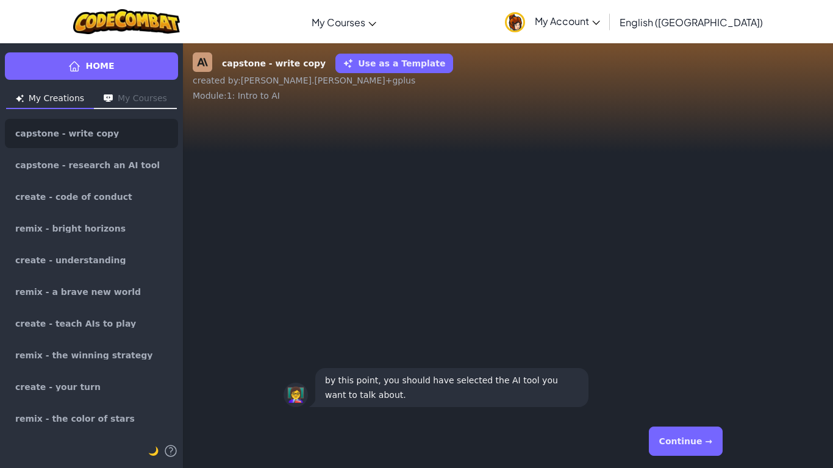
click at [672, 394] on button "Continue →" at bounding box center [686, 441] width 74 height 29
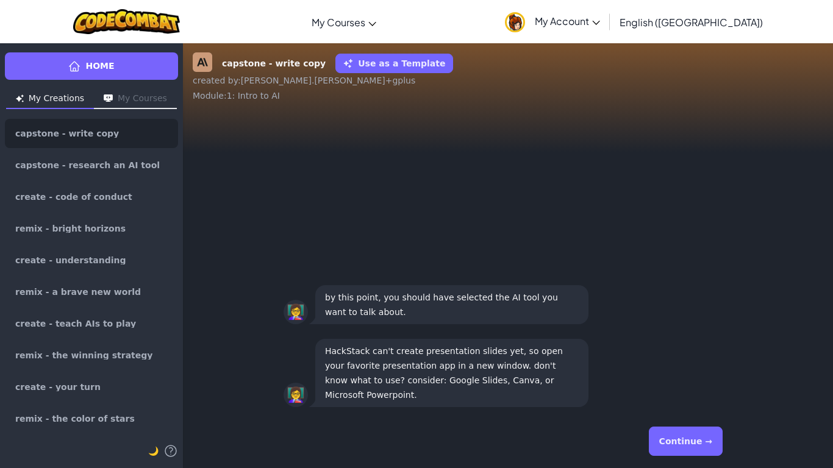
click at [672, 394] on button "Continue →" at bounding box center [686, 441] width 74 height 29
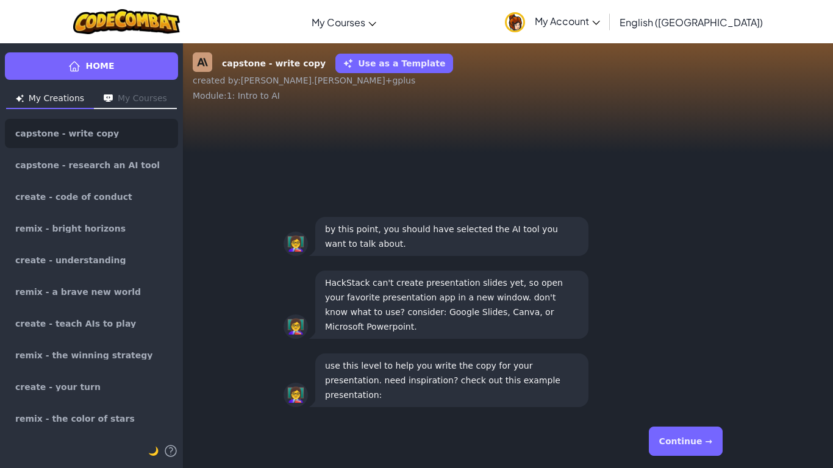
click at [672, 394] on button "Continue →" at bounding box center [686, 441] width 74 height 29
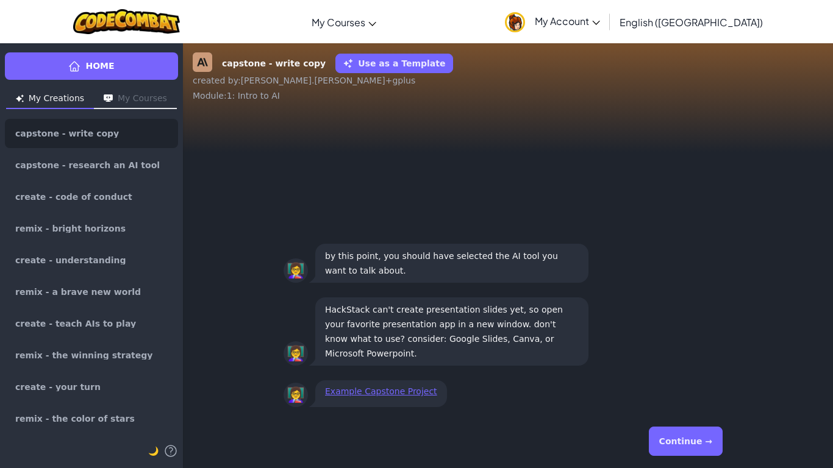
click at [672, 394] on button "Continue →" at bounding box center [686, 441] width 74 height 29
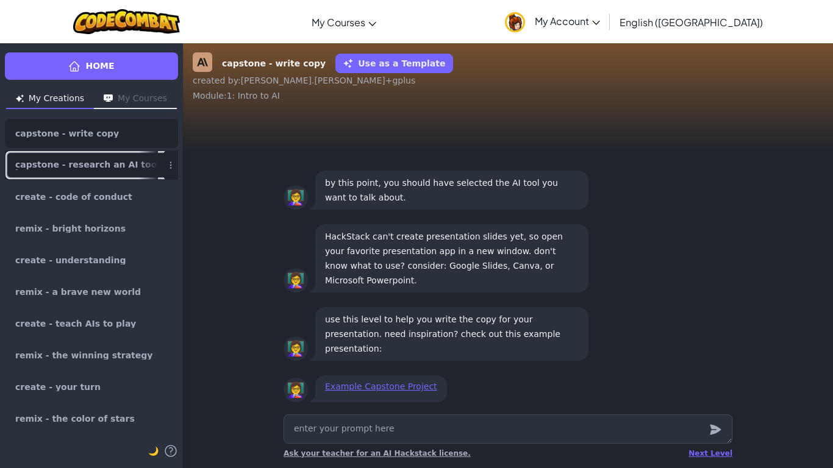
click at [87, 166] on span "capstone - research an AI tool" at bounding box center [86, 165] width 143 height 10
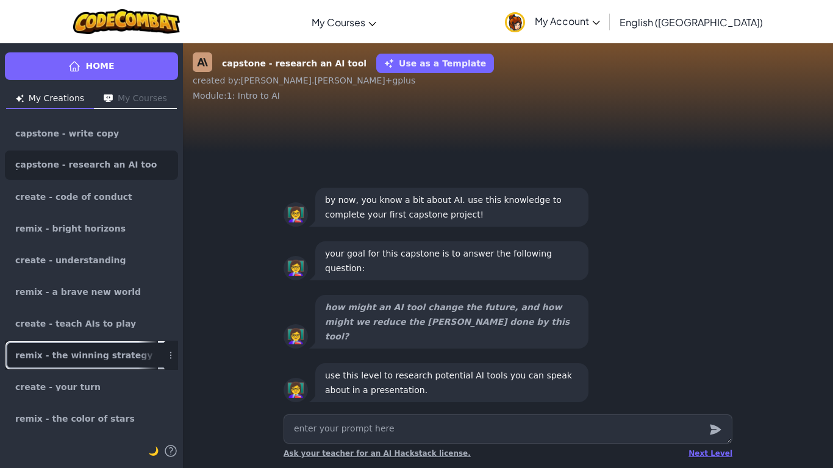
click at [114, 368] on link "remix - the winning strategy" at bounding box center [91, 355] width 173 height 29
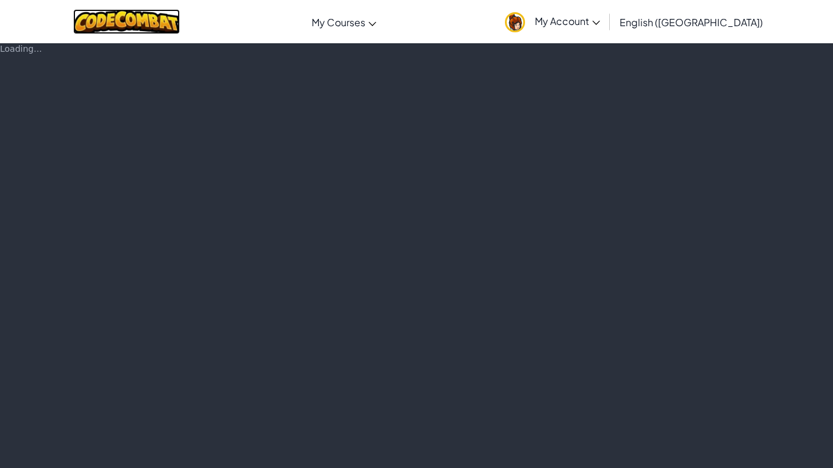
click at [179, 13] on img at bounding box center [126, 21] width 107 height 25
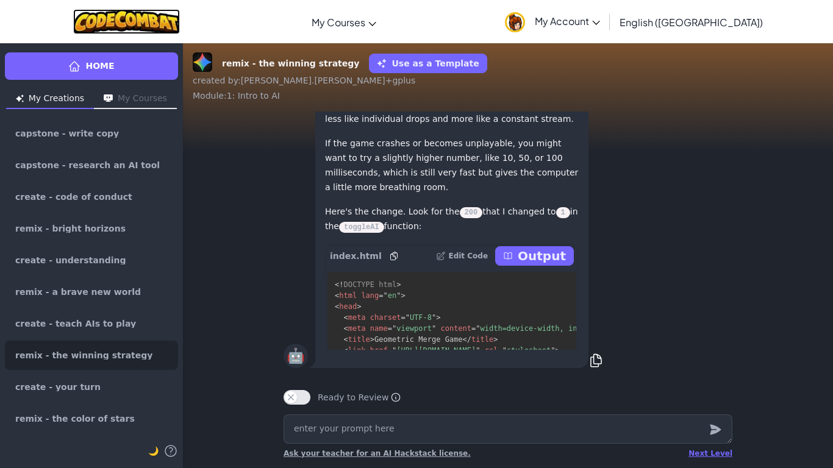
type textarea "x"
click at [179, 13] on img at bounding box center [126, 21] width 107 height 25
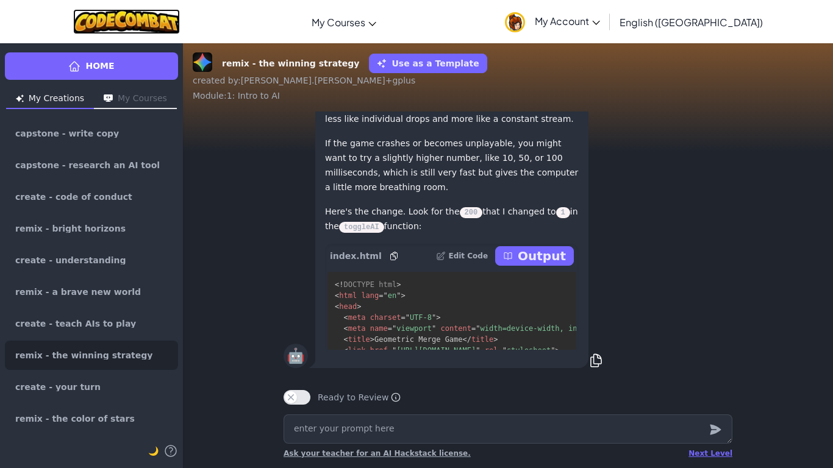
click at [179, 13] on img at bounding box center [126, 21] width 107 height 25
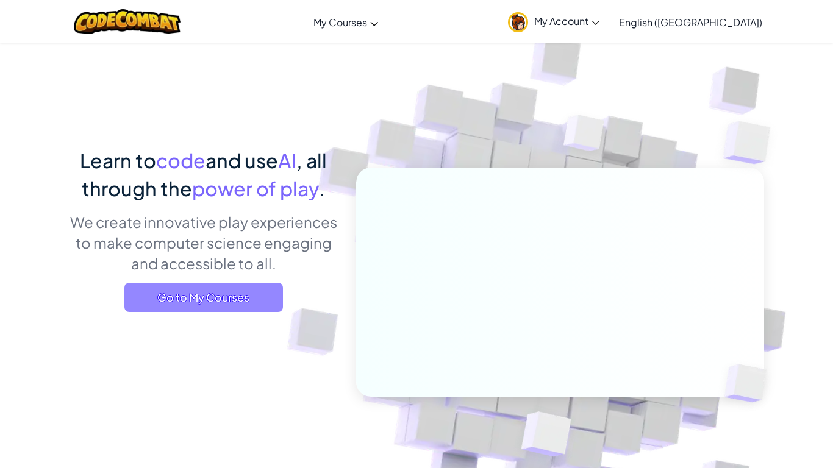
click at [201, 304] on span "Go to My Courses" at bounding box center [203, 297] width 159 height 29
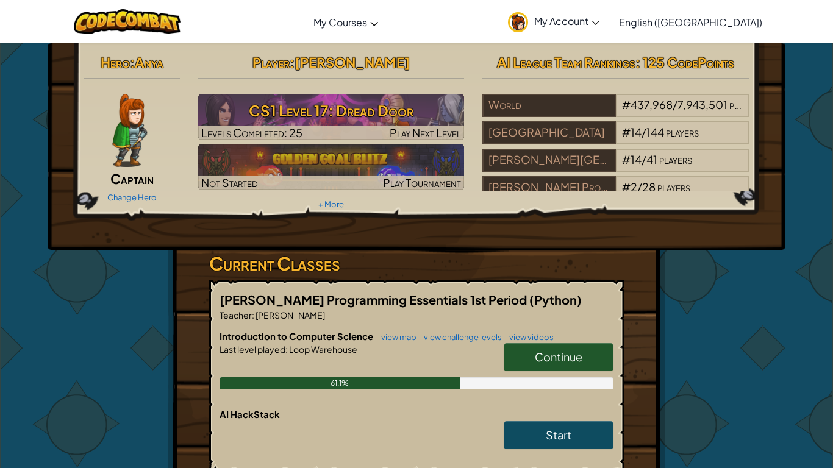
click at [803, 350] on div "Hero : Anya Captain Change Hero Player : [PERSON_NAME] CS1 Level 17: Dread Door…" at bounding box center [416, 346] width 833 height 607
